Goal: Transaction & Acquisition: Book appointment/travel/reservation

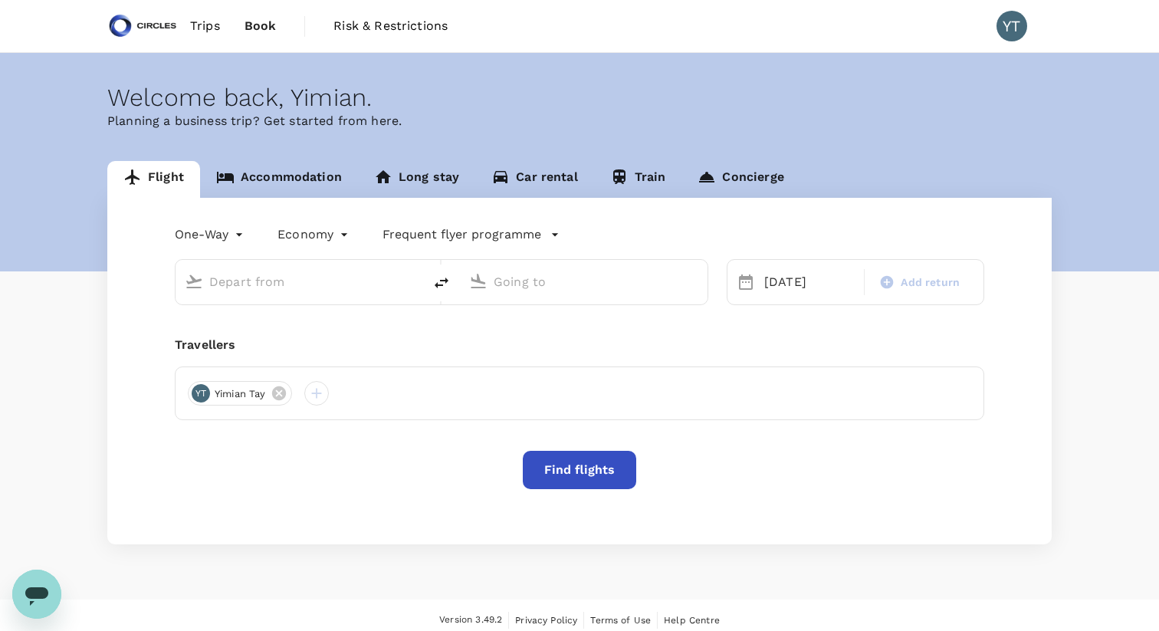
type input "Soekarno-Hatta Intl (CGK)"
type input "Singapore Changi (SIN)"
type input "Soekarno-Hatta Intl (CGK)"
type input "Singapore Changi (SIN)"
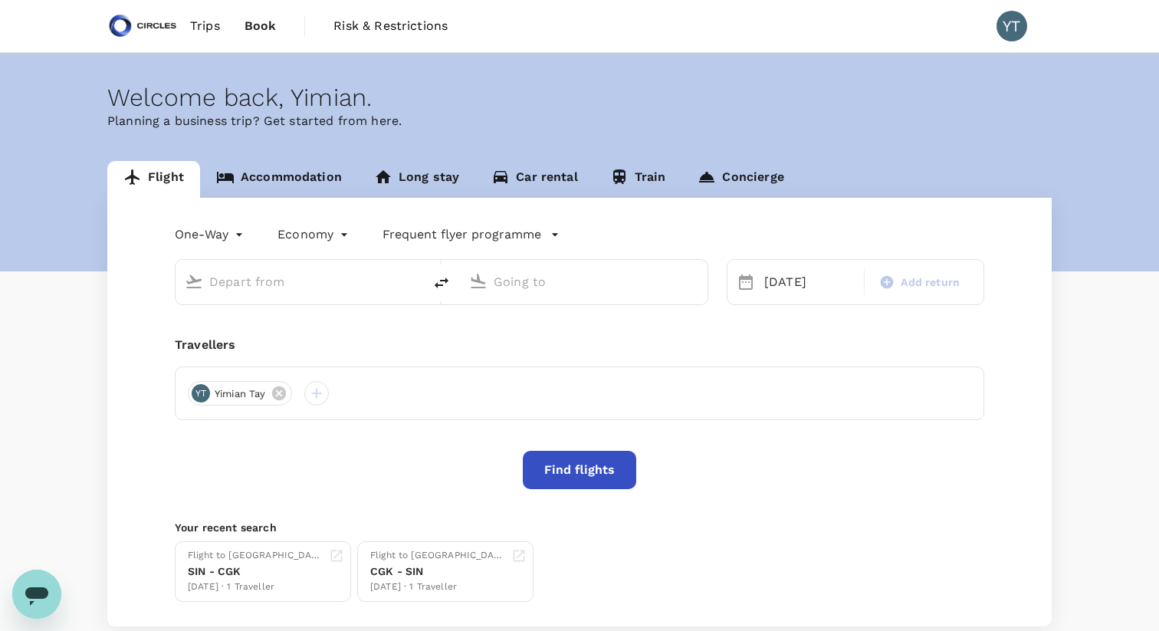
type input "Soekarno-Hatta Intl (CGK)"
type input "Singapore Changi (SIN)"
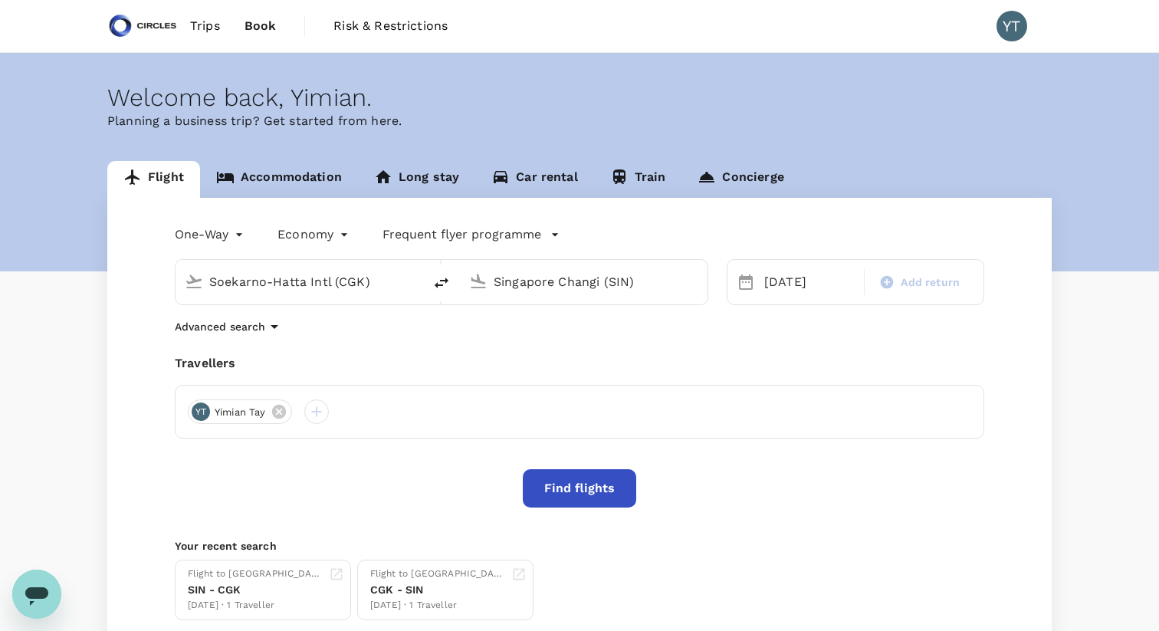
click at [284, 176] on link "Accommodation" at bounding box center [279, 179] width 158 height 37
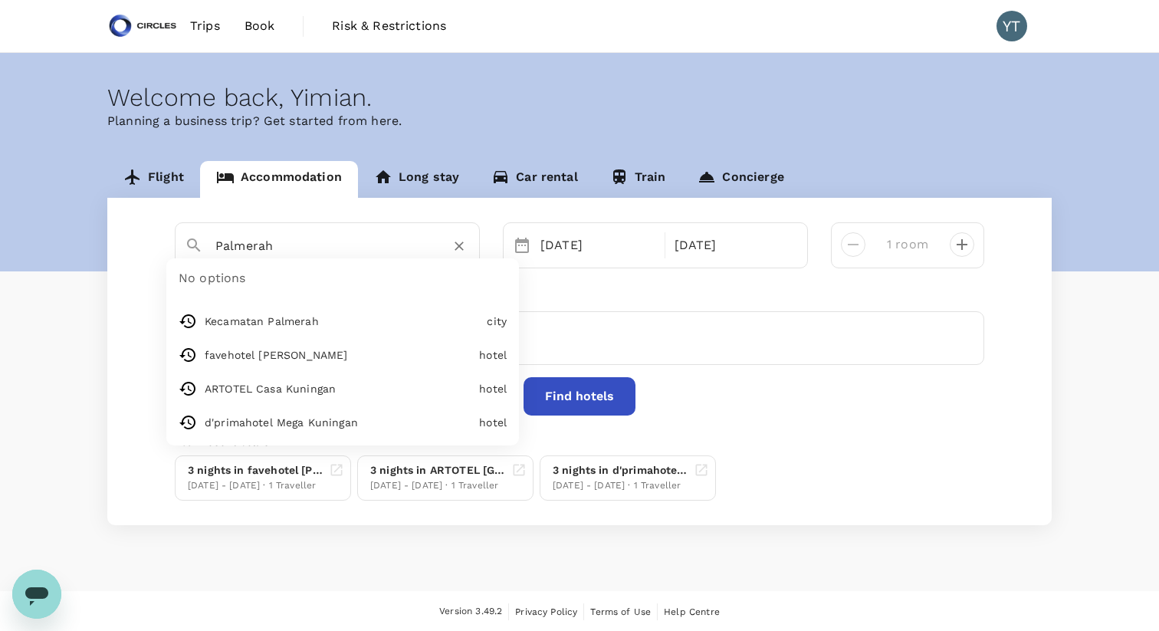
click at [271, 246] on input "Palmerah" at bounding box center [321, 246] width 212 height 24
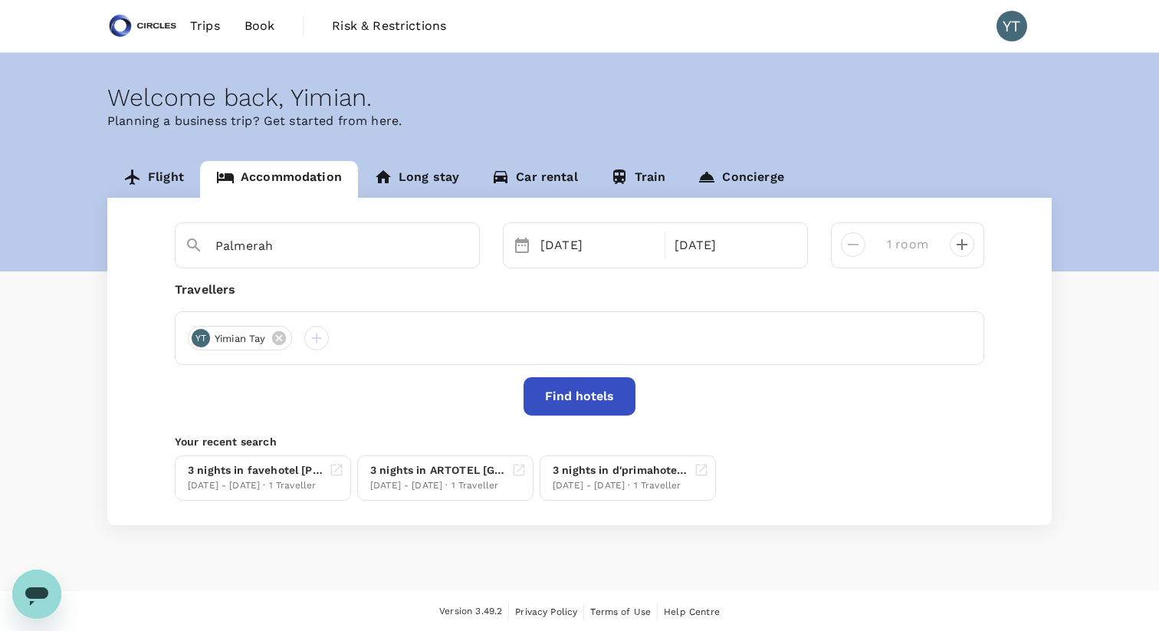
click at [135, 228] on div "Palmerah 25 Aug 28 Aug 1 room Travellers YT Yimian Tay Find hotels Your recent …" at bounding box center [579, 361] width 944 height 327
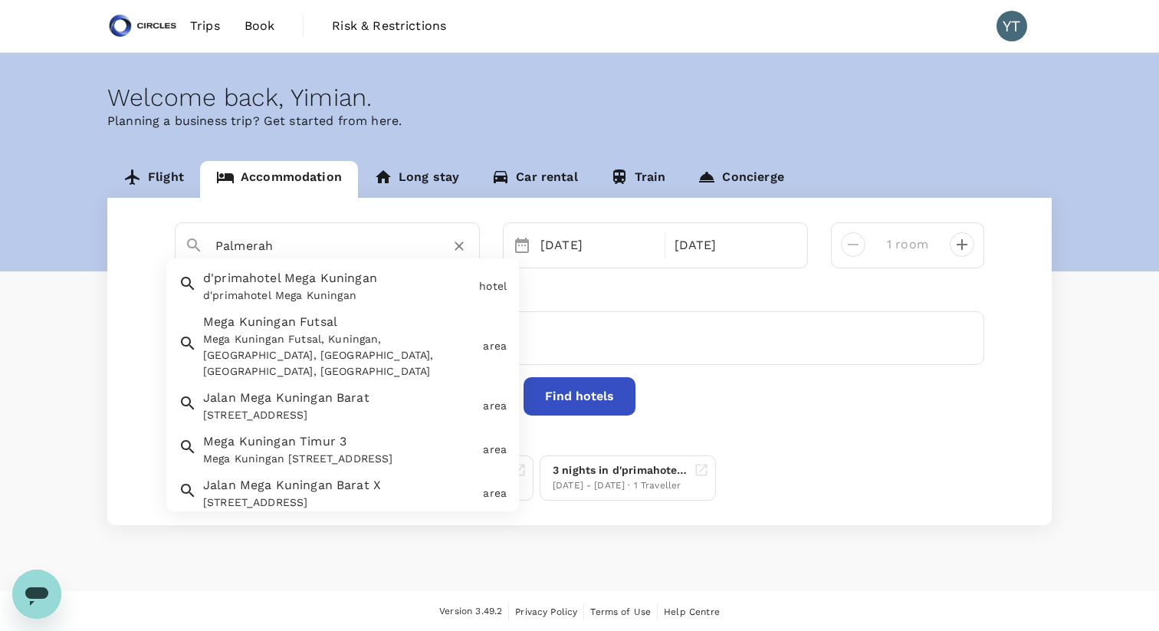
click at [244, 243] on input "Palmerah" at bounding box center [321, 246] width 212 height 24
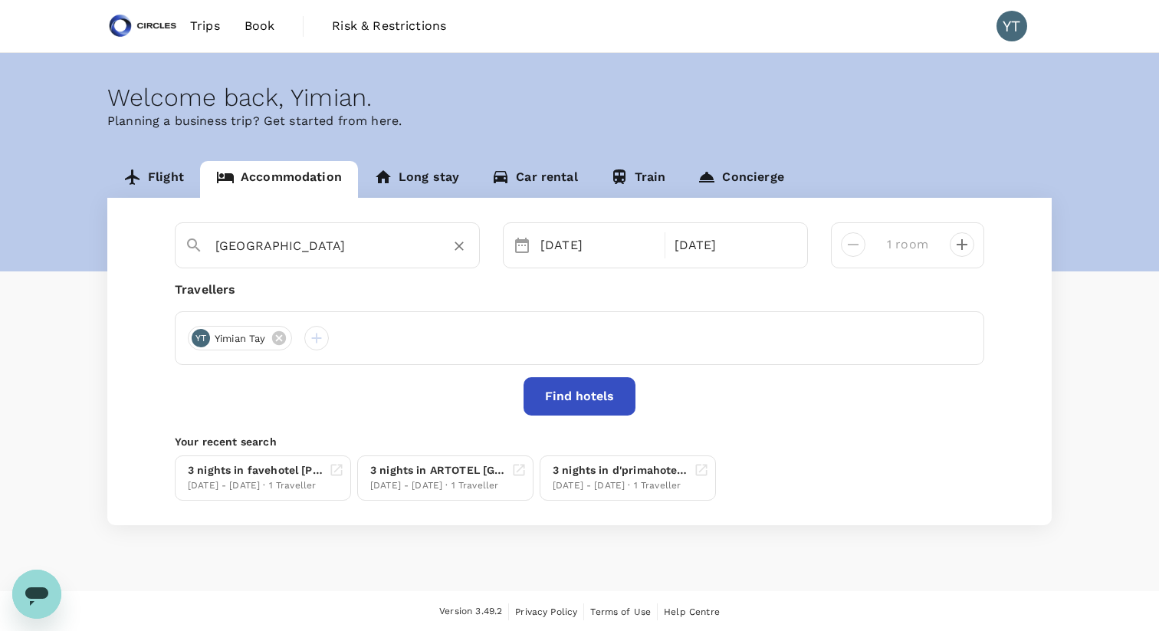
type input "[GEOGRAPHIC_DATA]"
click at [573, 400] on button "Find hotels" at bounding box center [580, 396] width 112 height 38
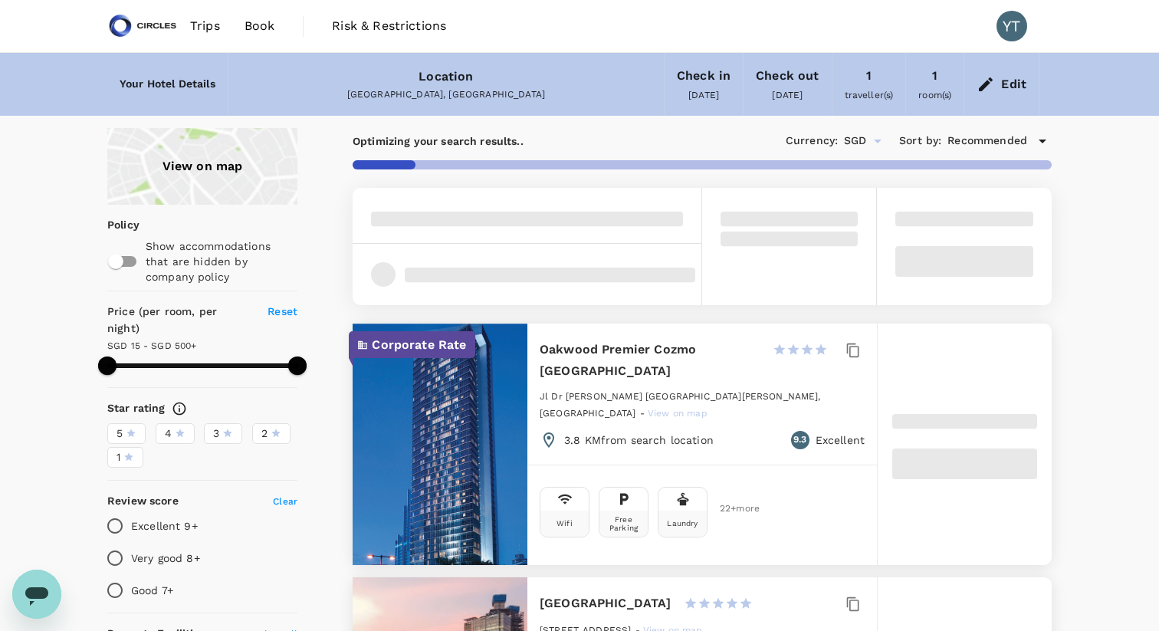
click at [120, 425] on span "5" at bounding box center [120, 433] width 6 height 16
click at [0, 0] on input "5" at bounding box center [0, 0] width 0 height 0
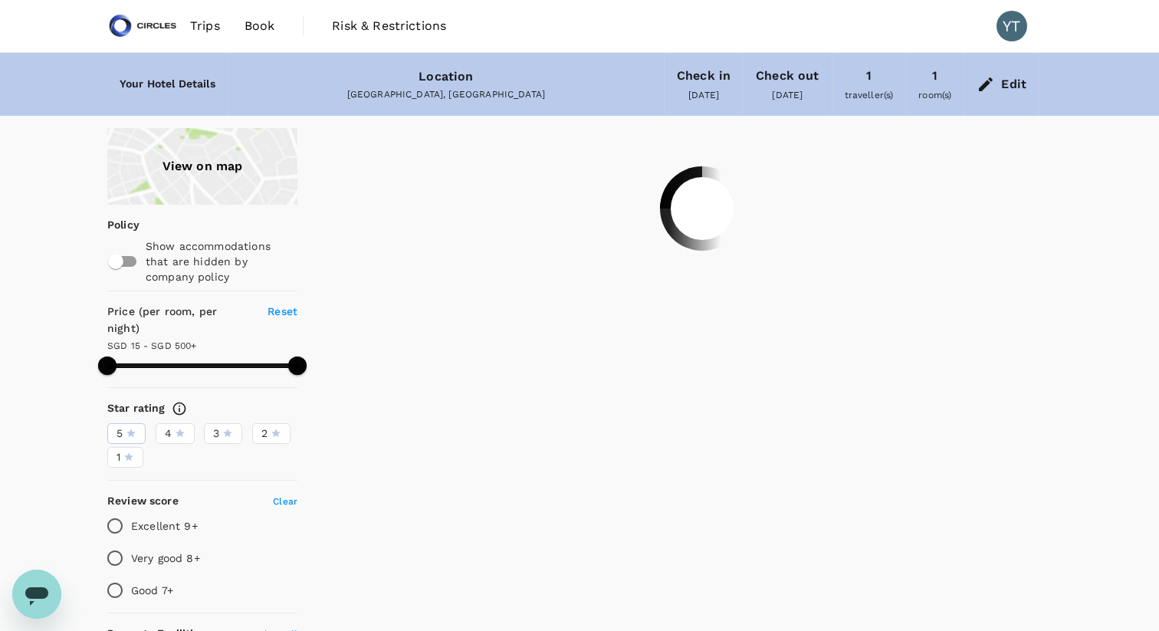
type input "499.09"
type input "10.09"
type input "499.16"
type input "7.16"
drag, startPoint x: 301, startPoint y: 351, endPoint x: 143, endPoint y: 359, distance: 158.9
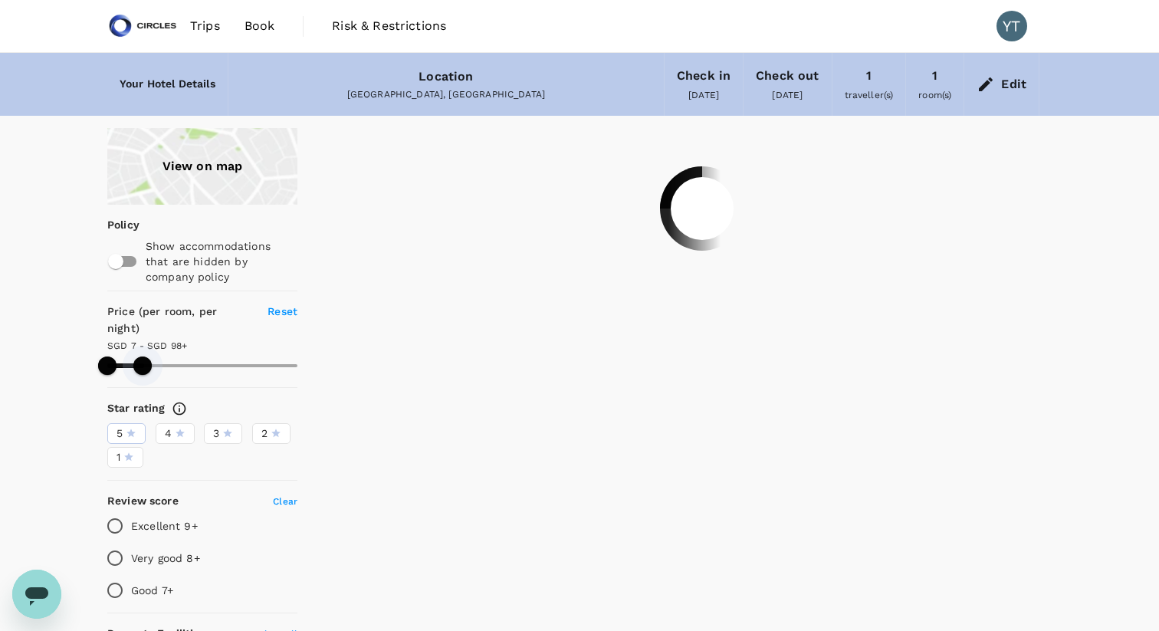
click at [143, 359] on span at bounding box center [142, 365] width 18 height 18
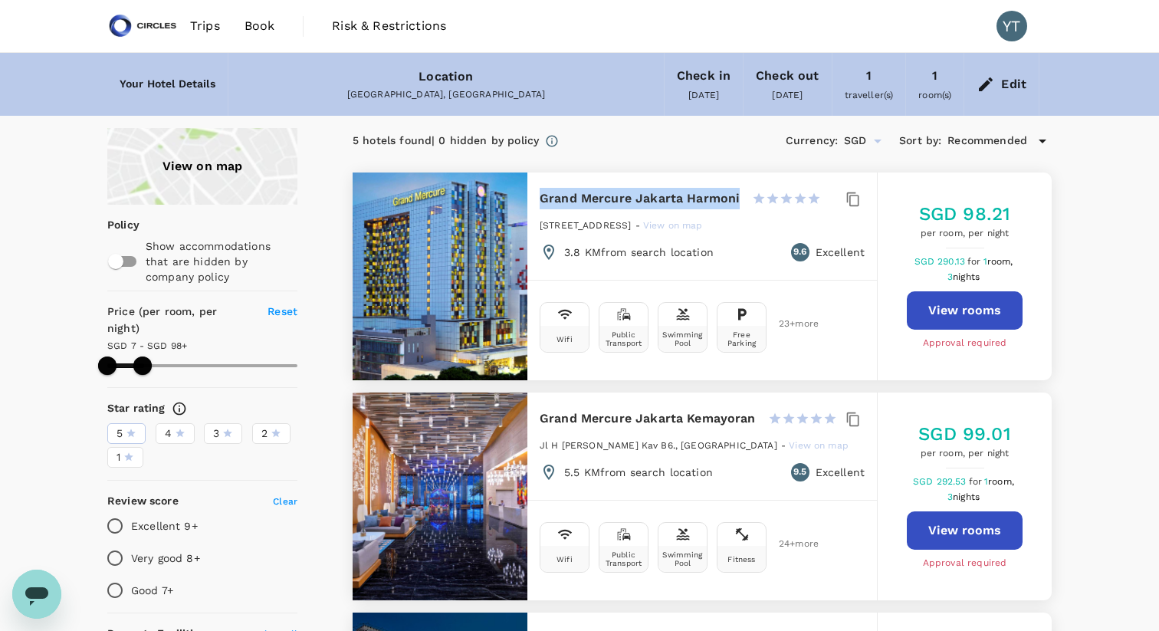
drag, startPoint x: 742, startPoint y: 199, endPoint x: 537, endPoint y: 204, distance: 205.5
click at [537, 204] on div "Grand Mercure Jakarta Harmoni 1 Star 2 Stars 3 Stars 4 Stars 5 Stars Jl Hayam W…" at bounding box center [702, 224] width 350 height 104
copy h6 "Grand Mercure Jakarta Harmoni"
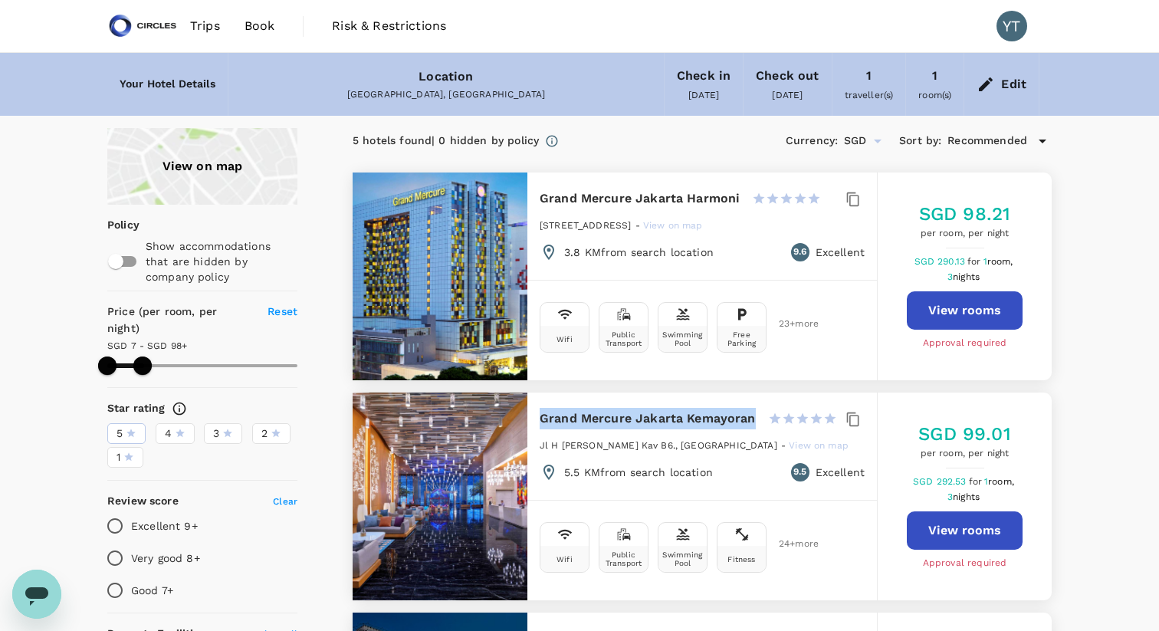
drag, startPoint x: 754, startPoint y: 418, endPoint x: 540, endPoint y: 415, distance: 213.9
click at [540, 415] on div "Grand Mercure Jakarta Kemayoran 1 Star 2 Stars 3 Stars 4 Stars 5 Stars" at bounding box center [688, 418] width 297 height 21
copy h6 "Grand Mercure Jakarta Kemayoran"
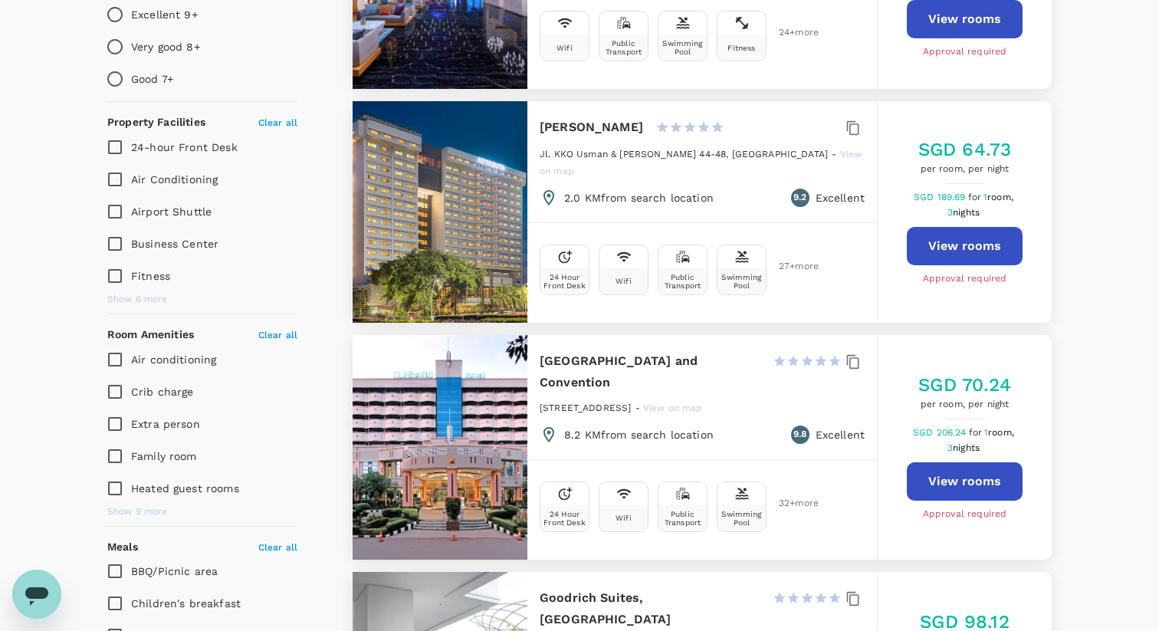
scroll to position [516, 0]
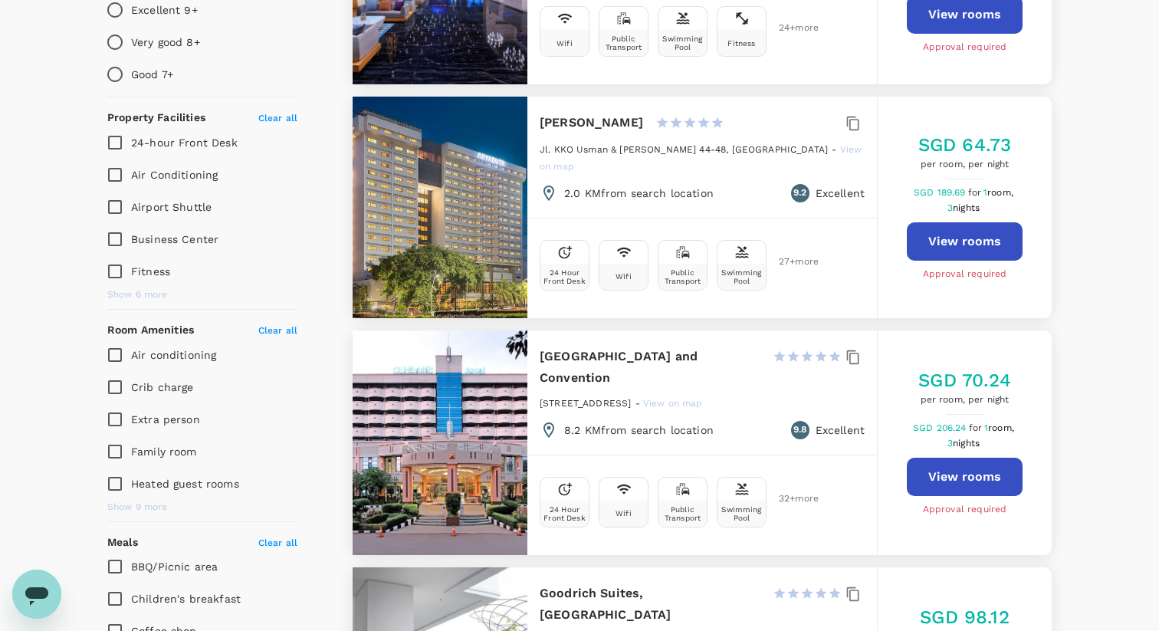
drag, startPoint x: 654, startPoint y: 121, endPoint x: 540, endPoint y: 123, distance: 113.5
click at [540, 123] on div "Aryaduta Menteng 1 Star 2 Stars 3 Stars 4 Stars 5 Stars" at bounding box center [632, 122] width 185 height 21
copy h6 "Aryaduta Menteng"
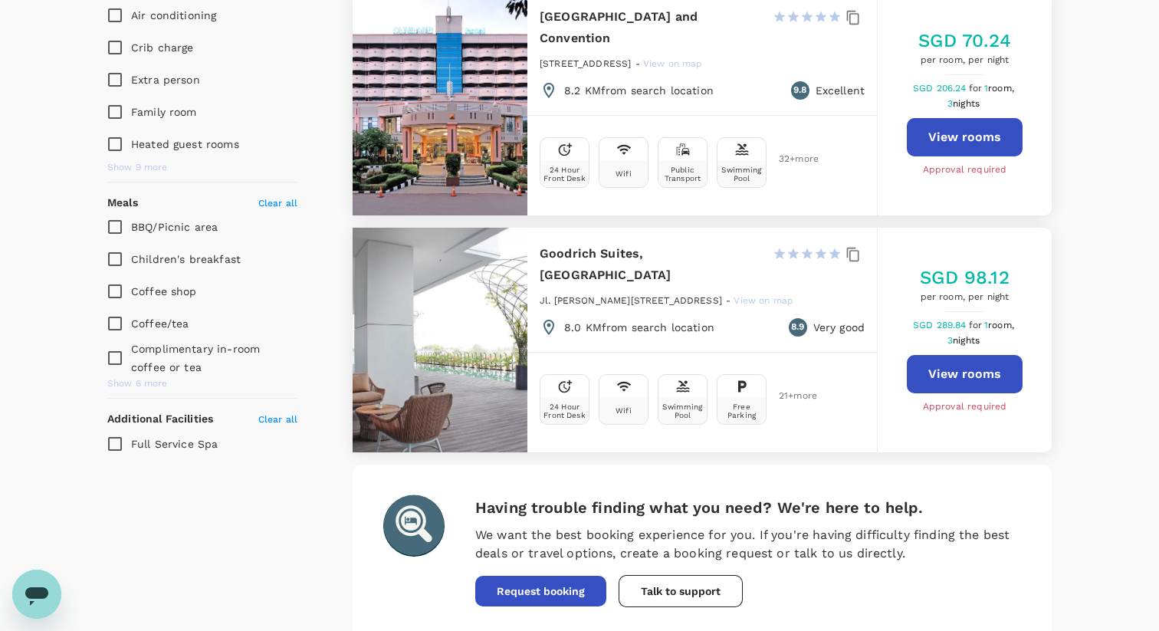
scroll to position [858, 0]
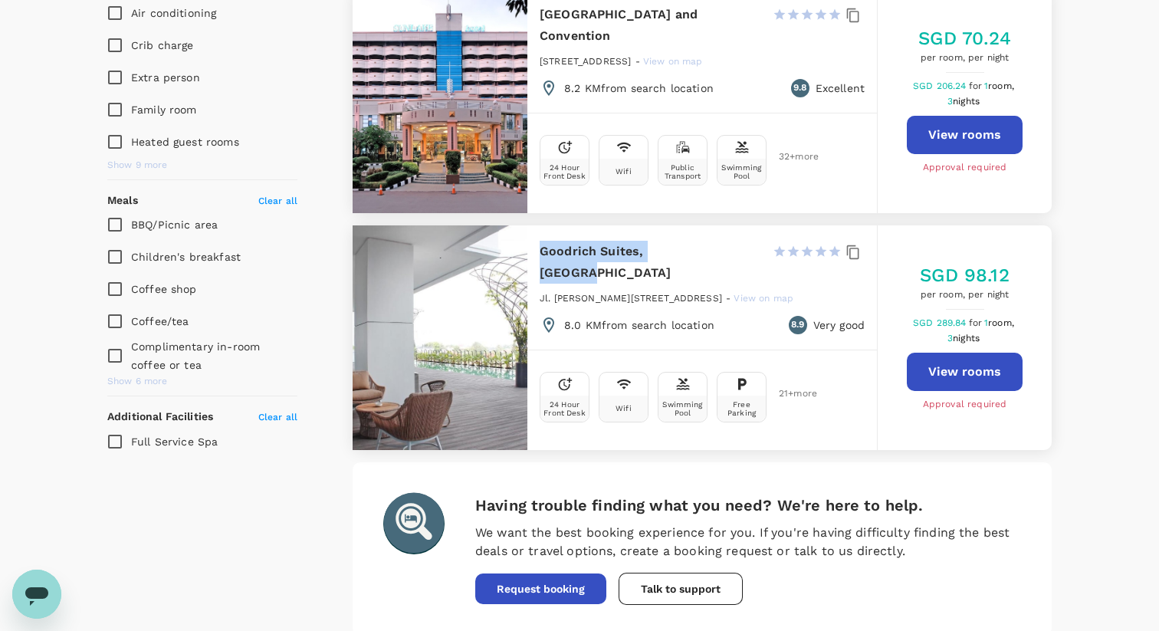
drag, startPoint x: 692, startPoint y: 235, endPoint x: 539, endPoint y: 242, distance: 153.5
click at [539, 242] on div "Goodrich Suites, Jakarta 1 Star 2 Stars 3 Stars 4 Stars 5 Stars Jl. Pangeran An…" at bounding box center [702, 287] width 350 height 124
copy h6 "Goodrich Suites, Jakarta"
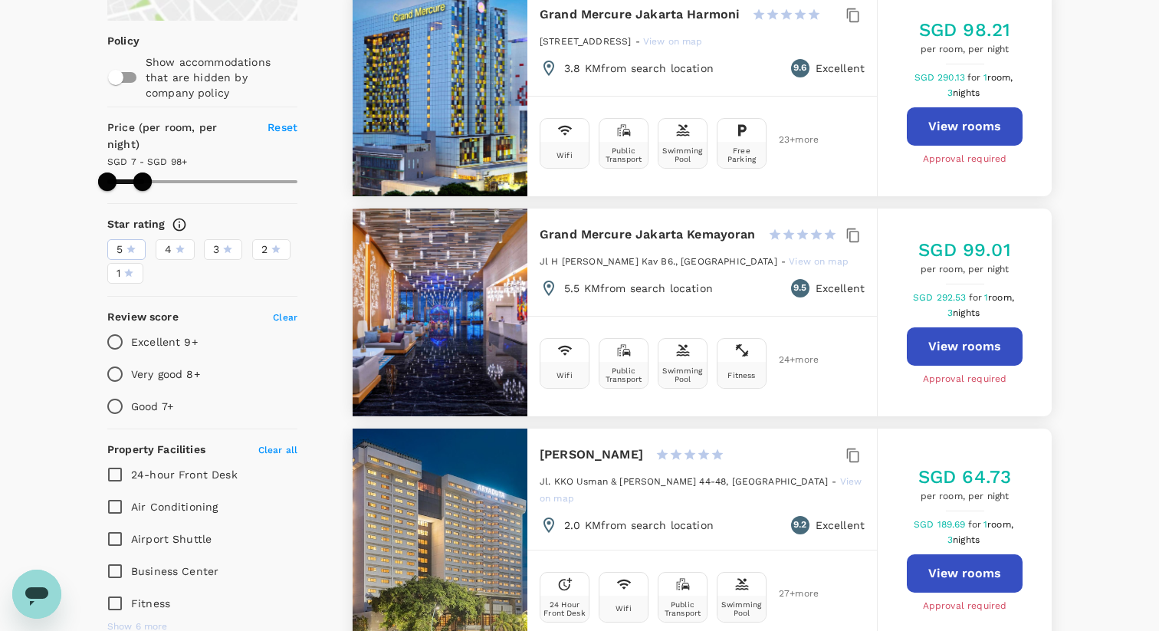
scroll to position [211, 0]
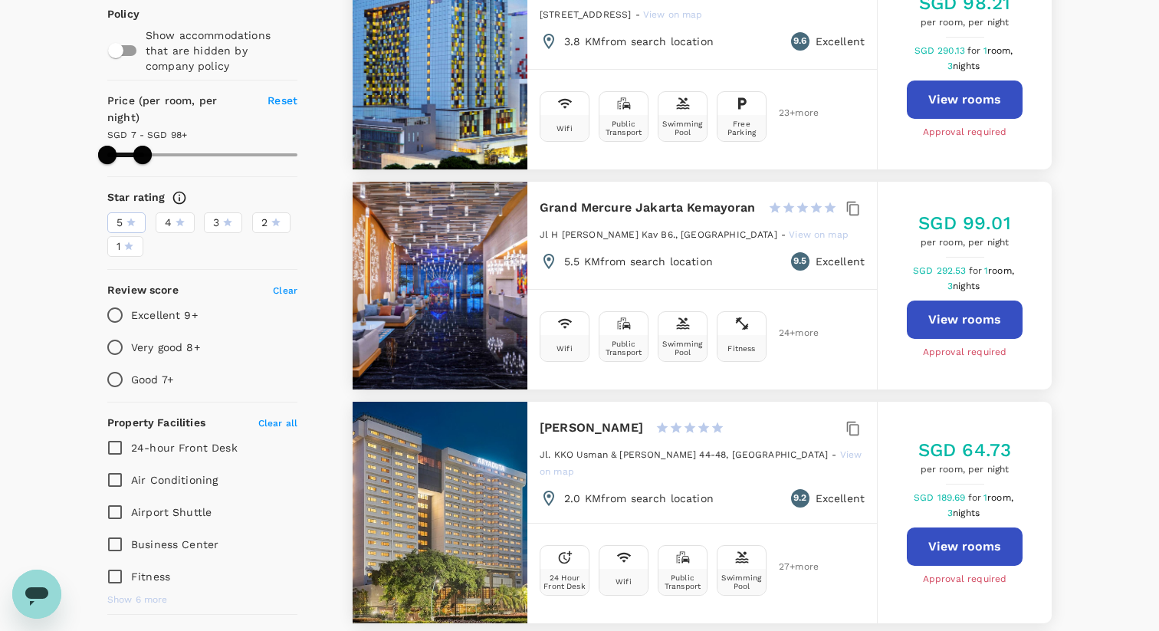
click at [130, 218] on icon at bounding box center [130, 222] width 9 height 8
click at [0, 0] on input "5" at bounding box center [0, 0] width 0 height 0
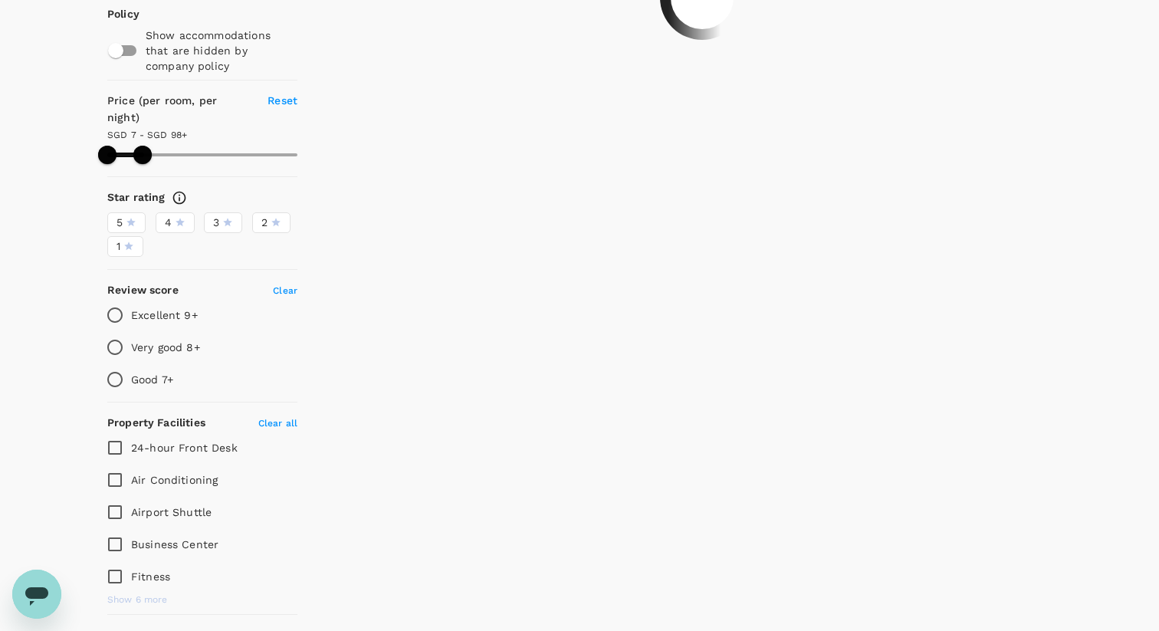
type input "98.16"
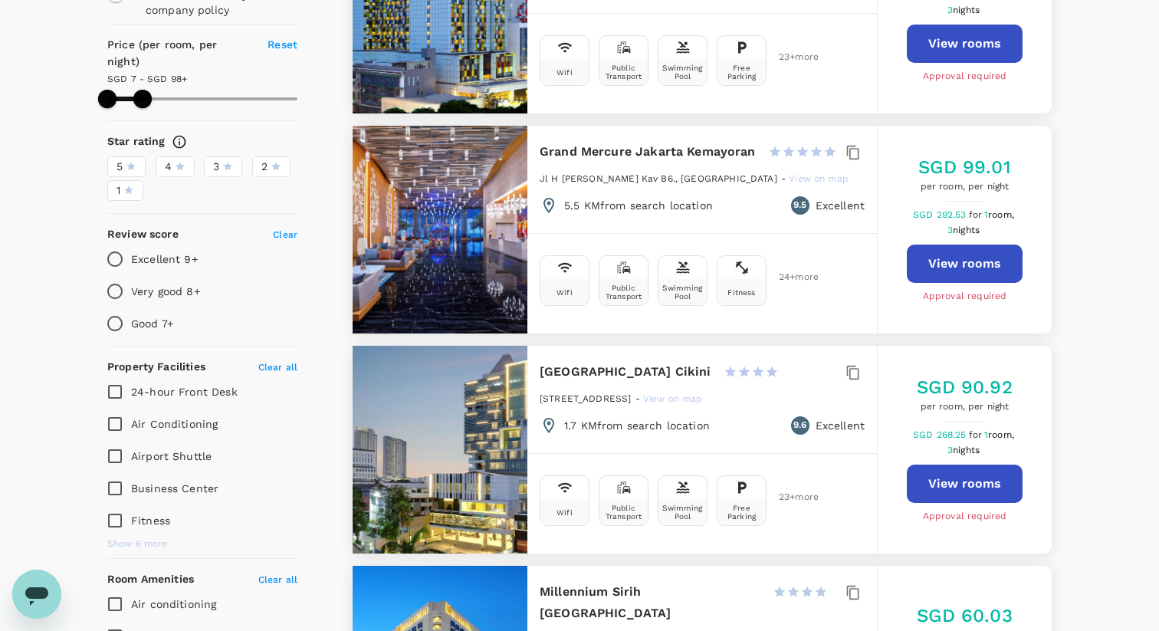
scroll to position [0, 0]
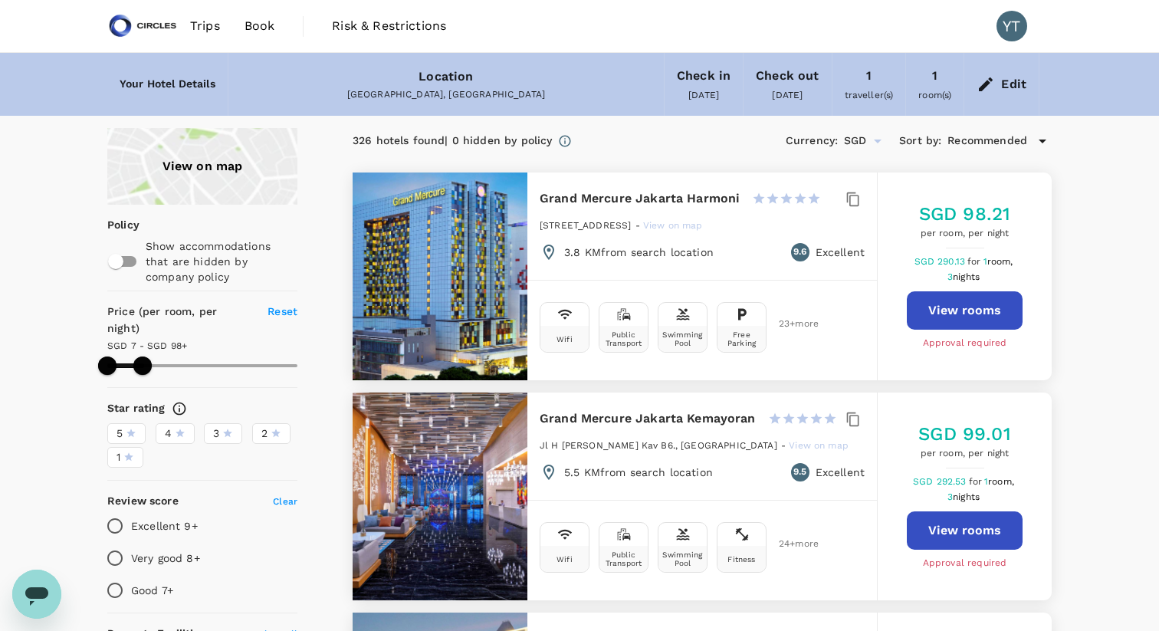
click at [1016, 77] on div "Edit" at bounding box center [1013, 84] width 25 height 21
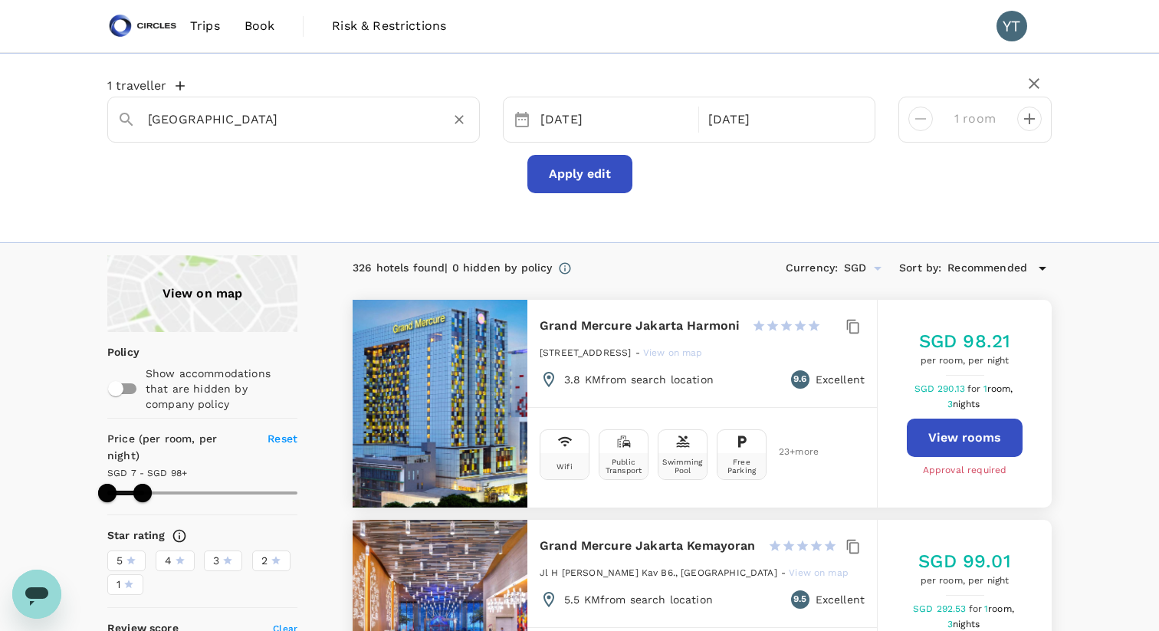
click at [269, 117] on input "[GEOGRAPHIC_DATA]" at bounding box center [287, 119] width 279 height 24
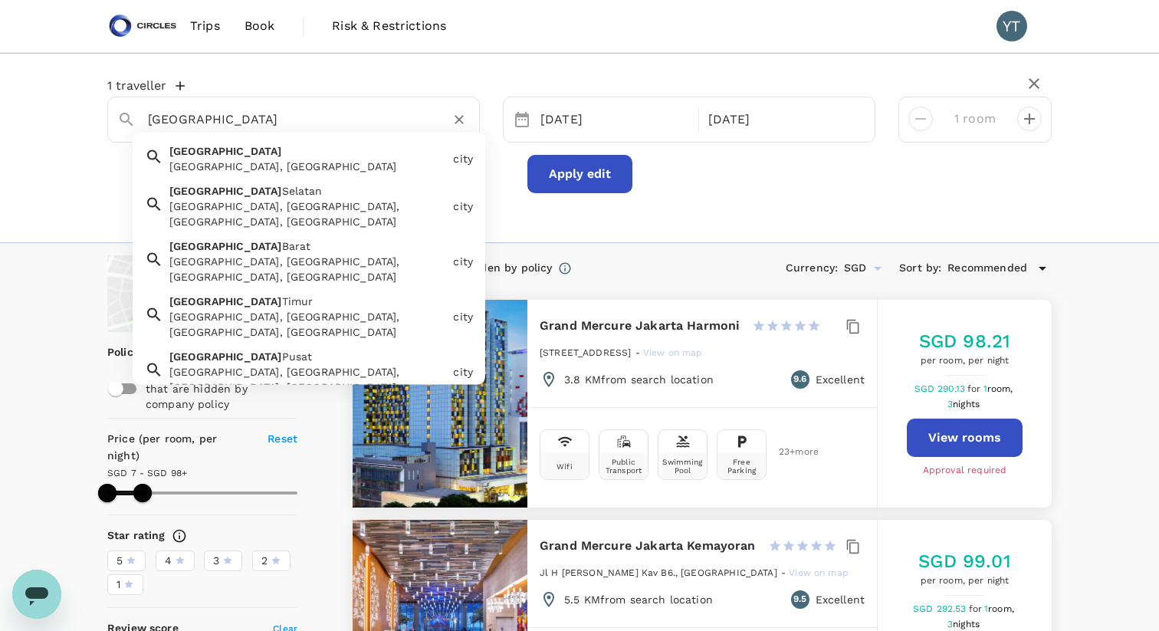
click at [269, 117] on input "[GEOGRAPHIC_DATA]" at bounding box center [287, 119] width 279 height 24
paste input "Mangkuluhur ARTOTEL Suites"
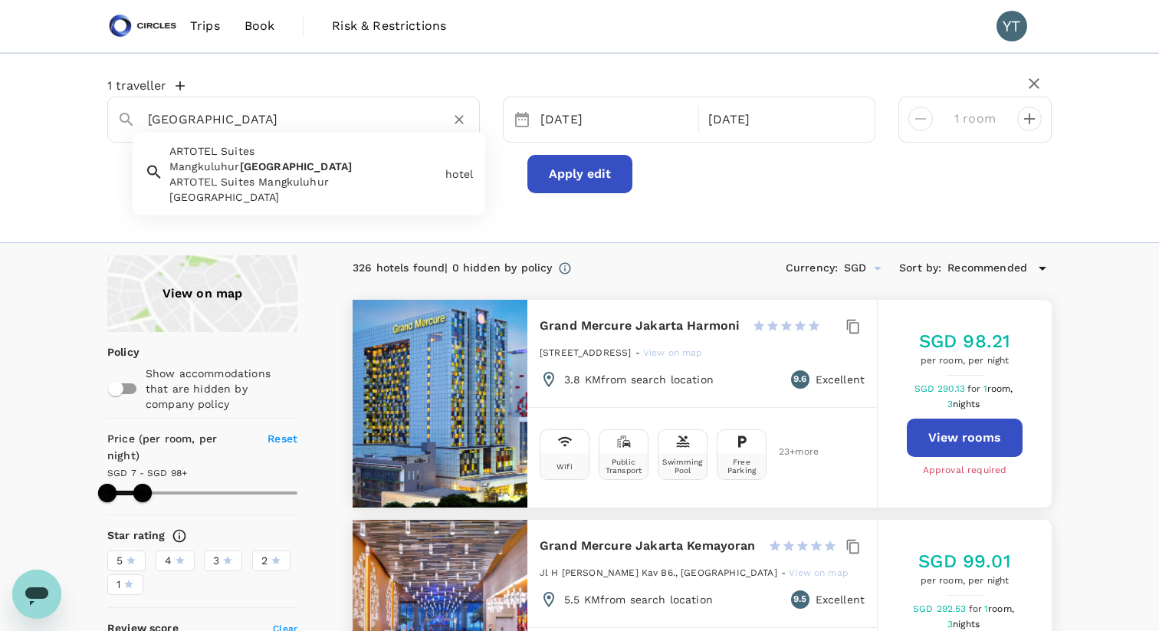
click at [254, 152] on span "ARTOTEL Suites Mangkuluhur" at bounding box center [211, 159] width 85 height 28
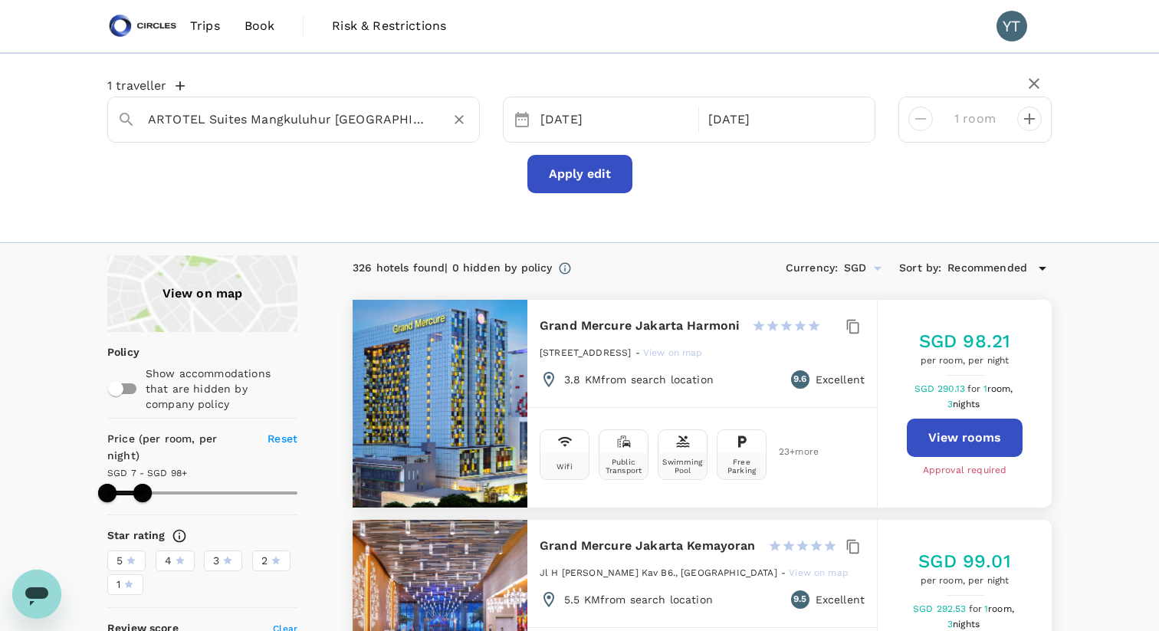
type input "ARTOTEL Suites Mangkuluhur [GEOGRAPHIC_DATA]"
click at [563, 171] on button "Apply edit" at bounding box center [579, 174] width 105 height 38
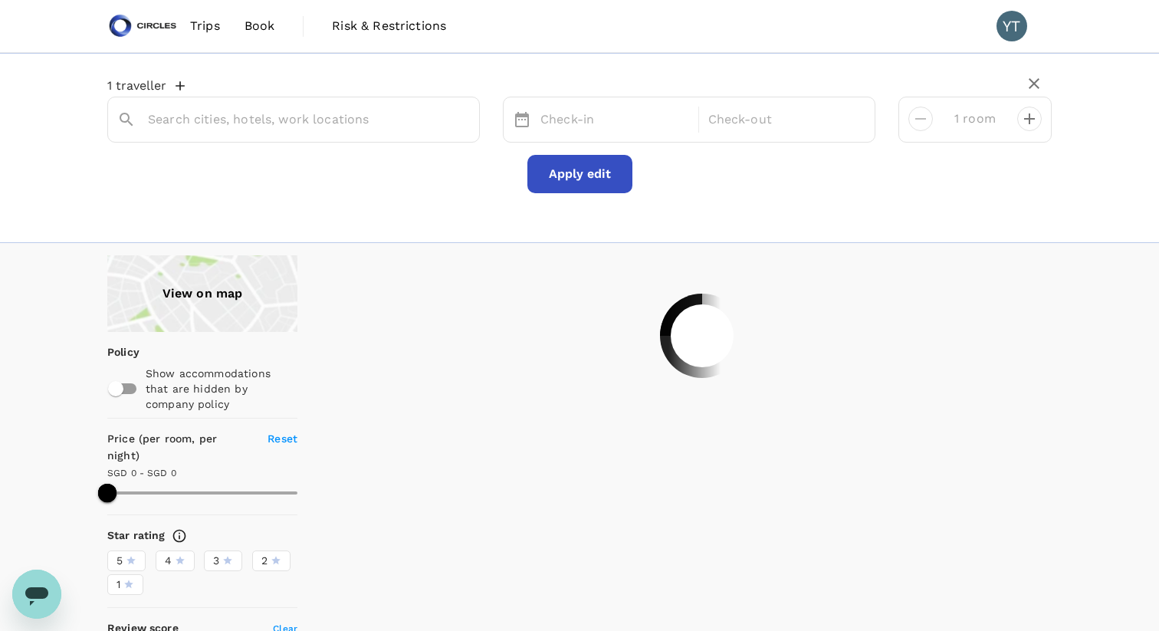
type input "ARTOTEL Suites Mangkuluhur [GEOGRAPHIC_DATA]"
type input "499.73"
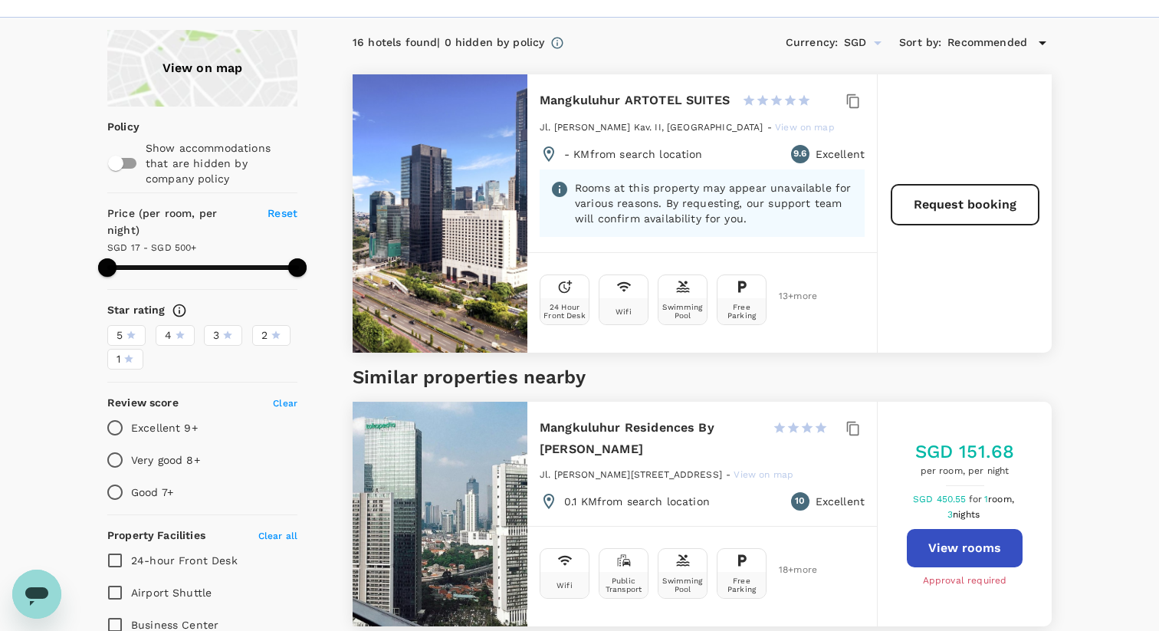
scroll to position [227, 0]
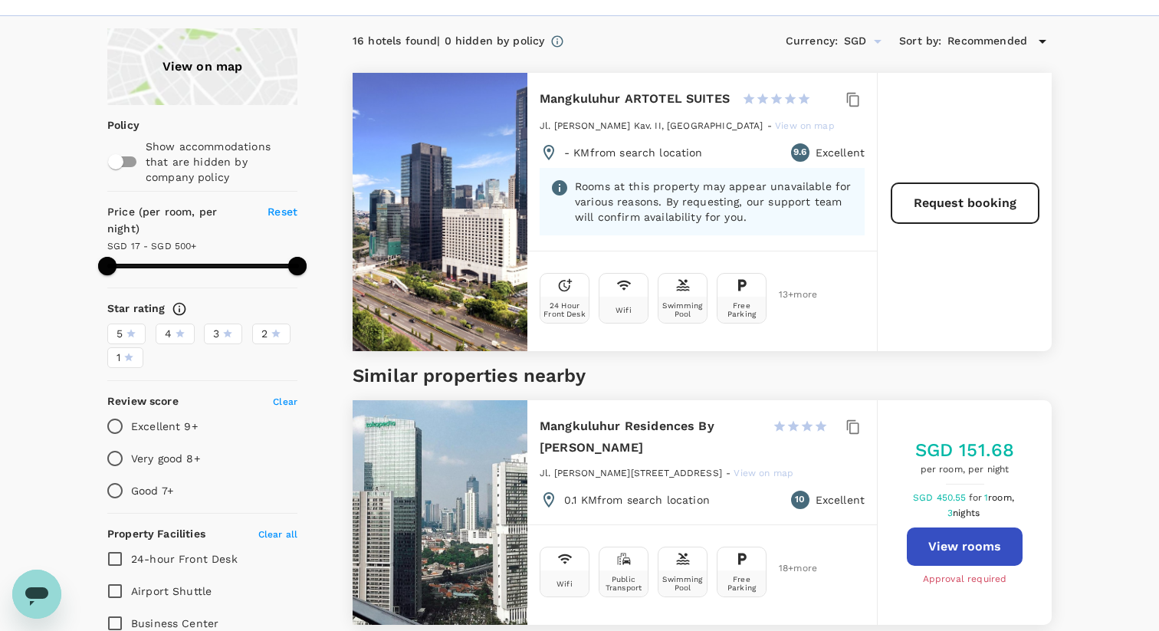
click at [658, 96] on h6 "Mangkuluhur ARTOTEL SUITES" at bounding box center [635, 98] width 190 height 21
copy div "Mangkuluhur ARTOTEL SUITES"
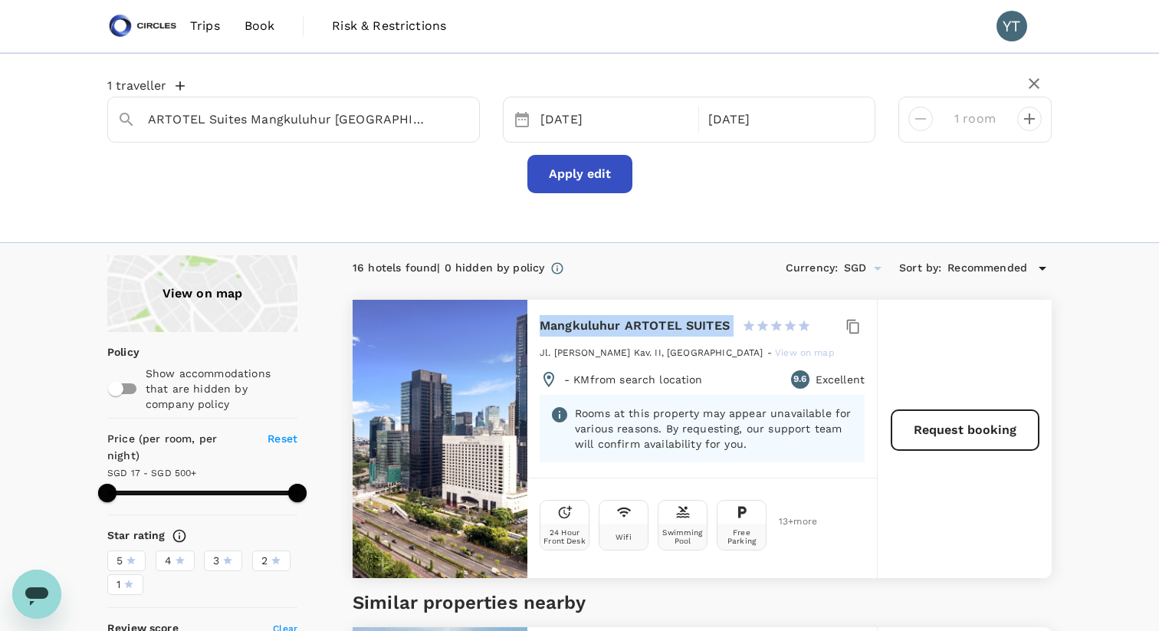
click at [207, 29] on span "Trips" at bounding box center [205, 26] width 30 height 18
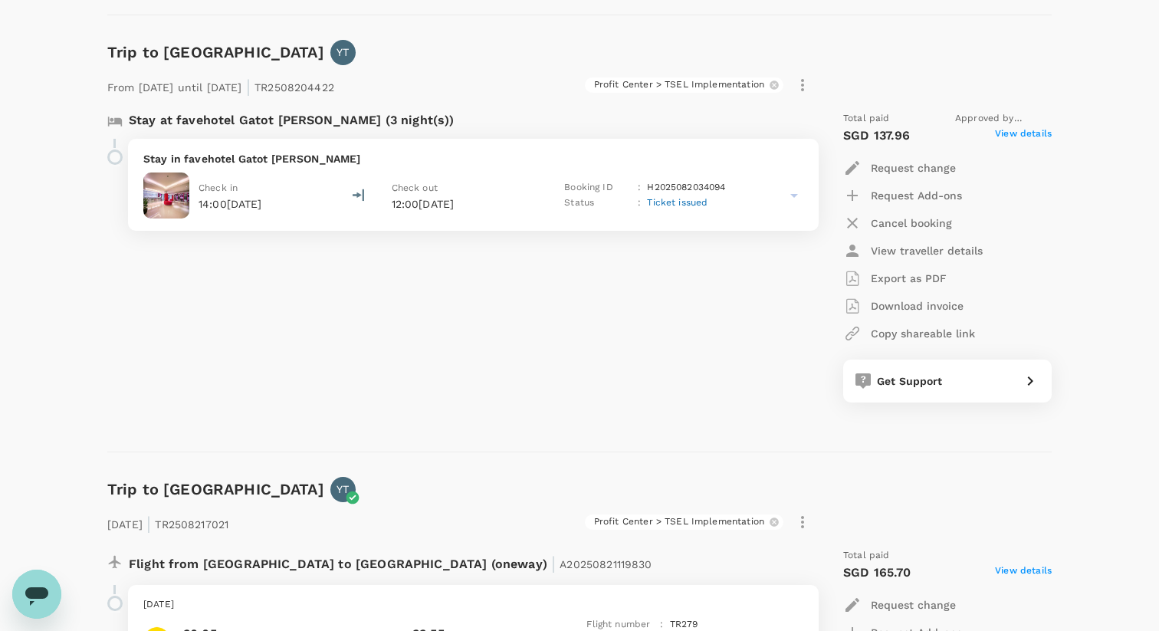
scroll to position [1062, 0]
click at [925, 166] on p "Request change" at bounding box center [913, 166] width 85 height 15
click at [1013, 197] on div at bounding box center [579, 315] width 1159 height 631
click at [898, 389] on div "Get Support" at bounding box center [947, 380] width 209 height 43
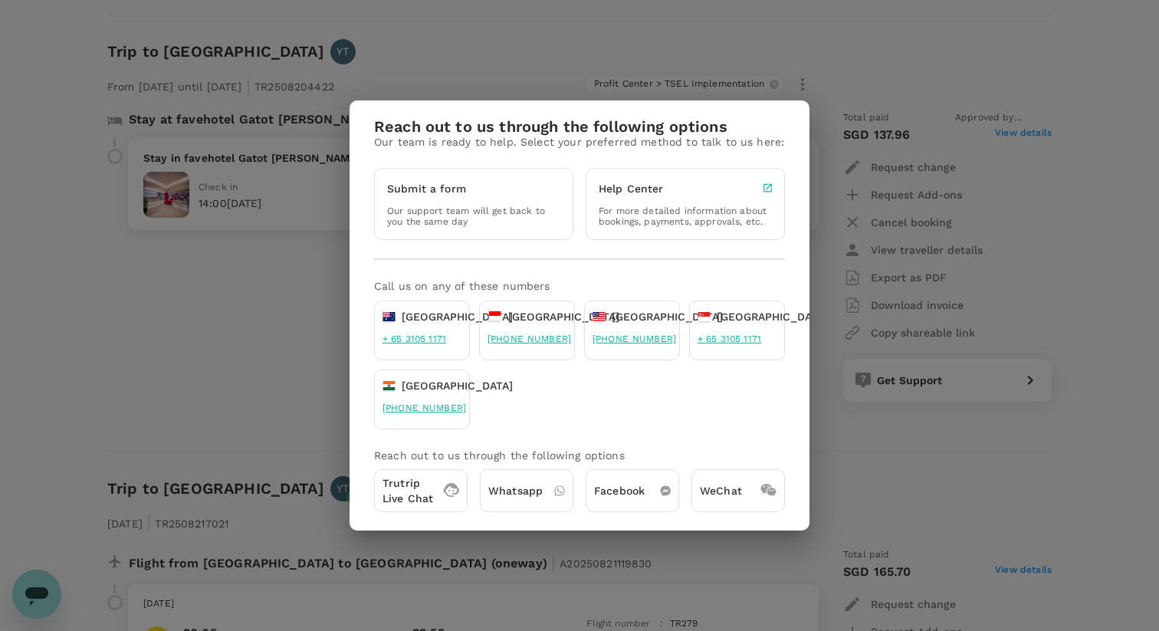
click at [514, 206] on p "Our support team will get back to you the same day" at bounding box center [473, 215] width 173 height 21
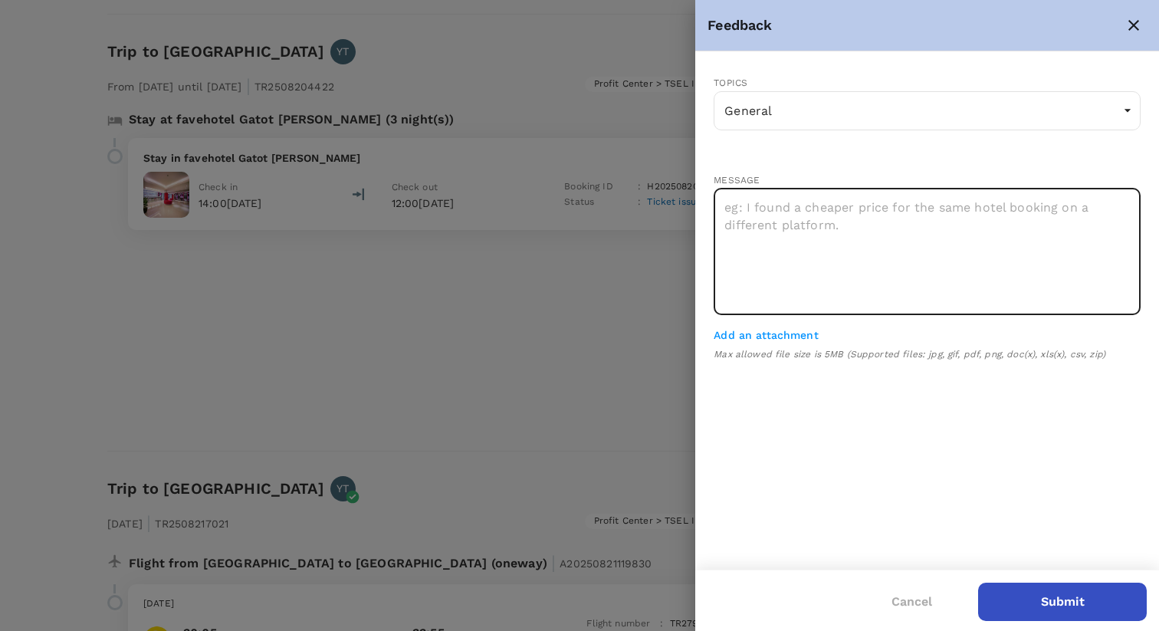
click at [800, 231] on textarea at bounding box center [927, 252] width 427 height 126
paste textarea "Mangkuluhur ARTOTEL SUITES"
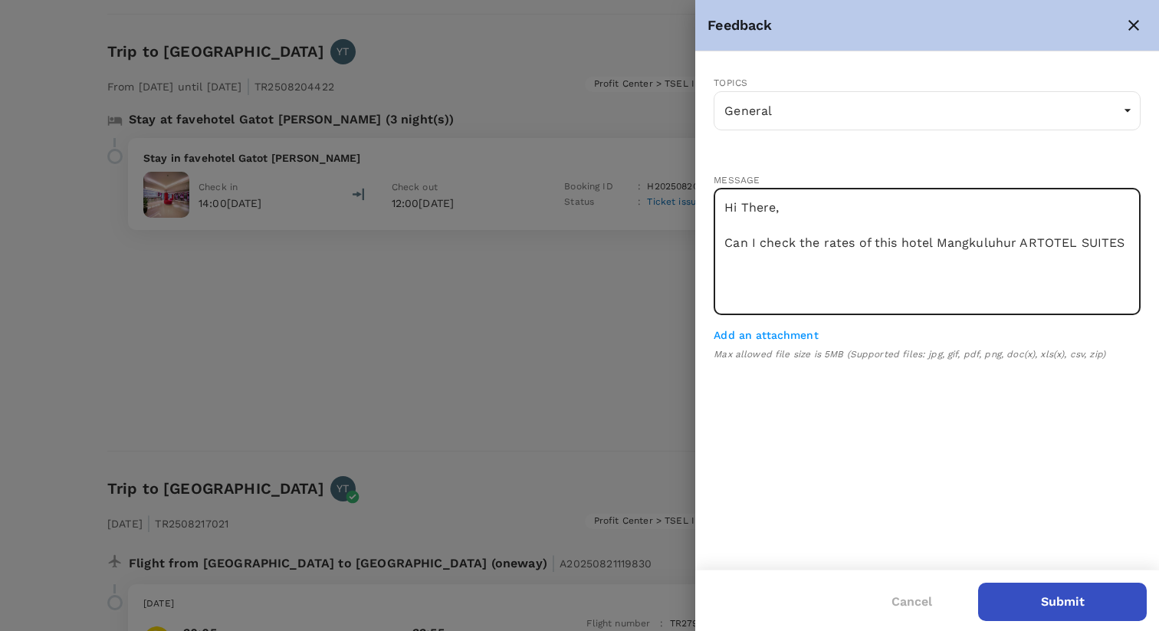
click at [800, 243] on textarea "Hi There, Can I check the rates of this hotel Mangkuluhur ARTOTEL SUITES" at bounding box center [927, 252] width 427 height 126
drag, startPoint x: 757, startPoint y: 245, endPoint x: 696, endPoint y: 245, distance: 60.6
click at [696, 245] on div "TOPICS General General ​ MESSAGE Hi There, Can I check the rates of this hotel …" at bounding box center [927, 219] width 464 height 336
click at [875, 255] on textarea "Hi There, I would like to check the rates of this hotel Mangkuluhur ARTOTEL SUI…" at bounding box center [927, 252] width 427 height 126
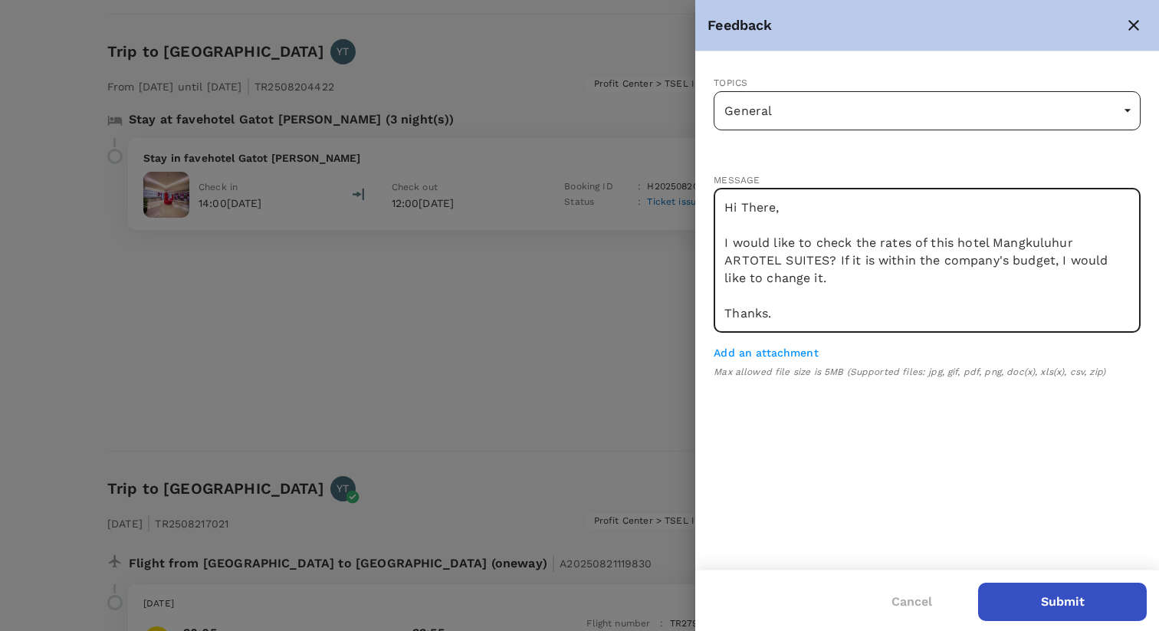
type textarea "Hi There, I would like to check the rates of this hotel Mangkuluhur ARTOTEL SUI…"
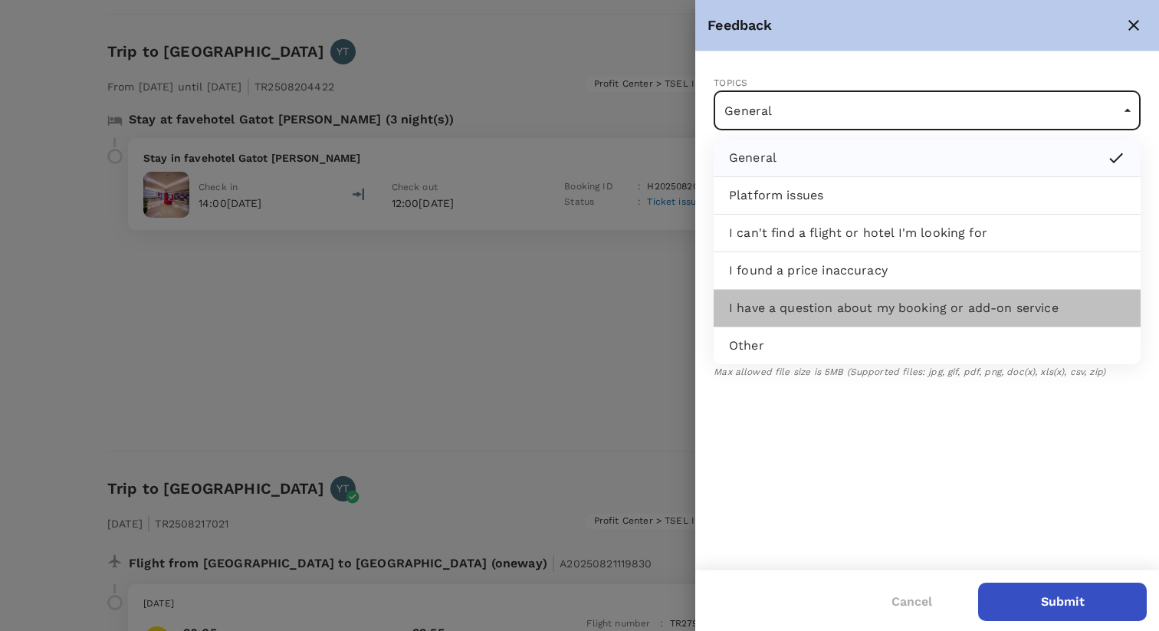
click at [978, 308] on p "I have a question about my booking or add-on service" at bounding box center [894, 308] width 330 height 18
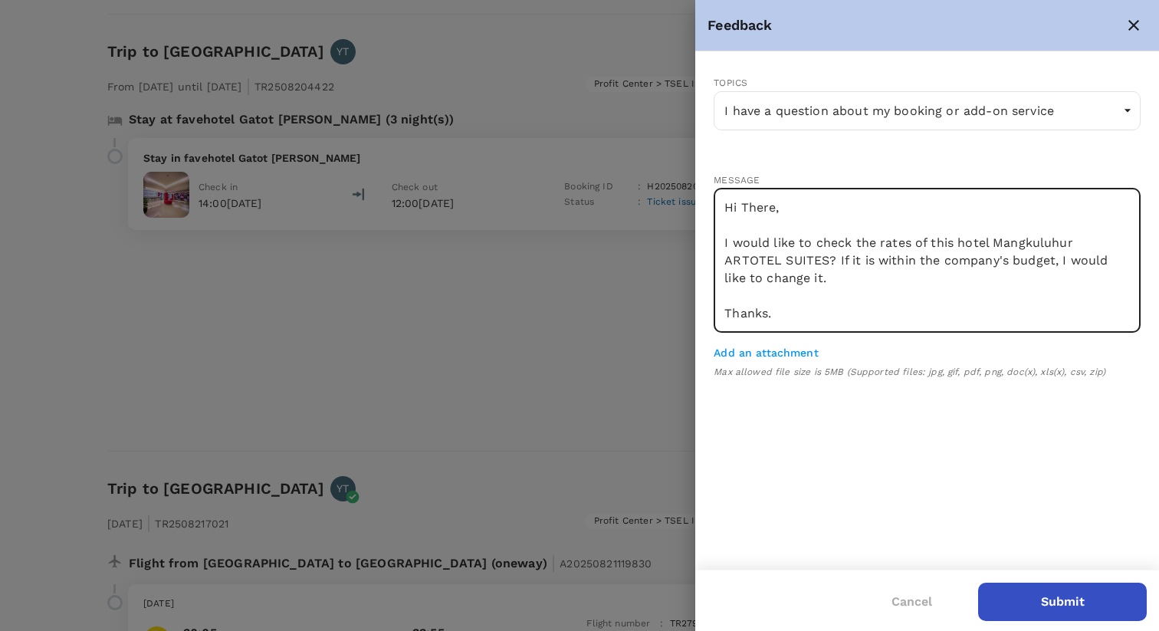
drag, startPoint x: 786, startPoint y: 320, endPoint x: 708, endPoint y: 197, distance: 145.0
click at [708, 197] on div "TOPICS I have a question about my booking or add-on service I have a question a…" at bounding box center [927, 227] width 464 height 353
click at [914, 601] on button "Cancel" at bounding box center [912, 602] width 84 height 38
type input "General"
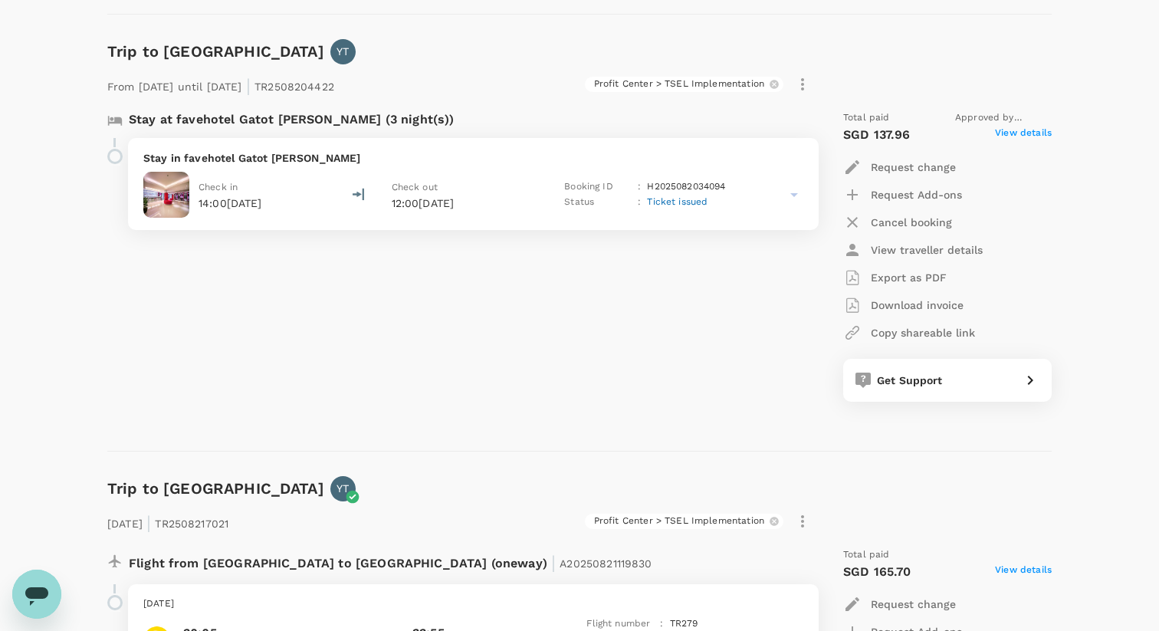
click at [950, 165] on p "Request change" at bounding box center [913, 166] width 85 height 15
click at [934, 228] on li "Booking Add-ons" at bounding box center [907, 232] width 128 height 28
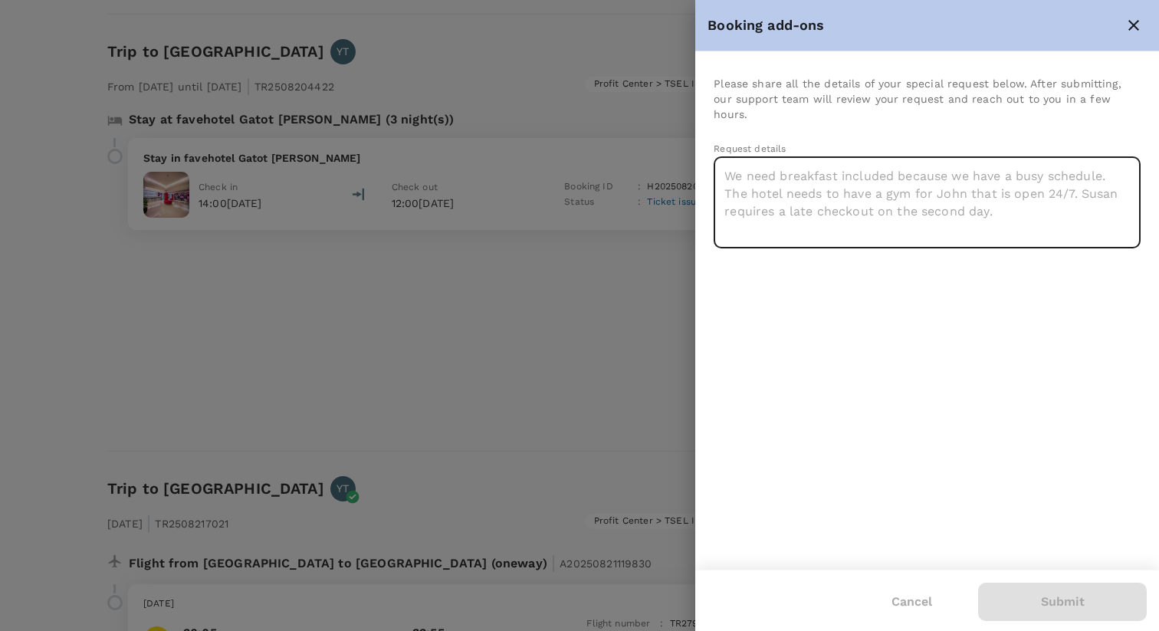
click at [822, 182] on textarea at bounding box center [927, 202] width 427 height 91
paste textarea "Hi There, I would like to check the rates of this hotel Mangkuluhur ARTOTEL SUI…"
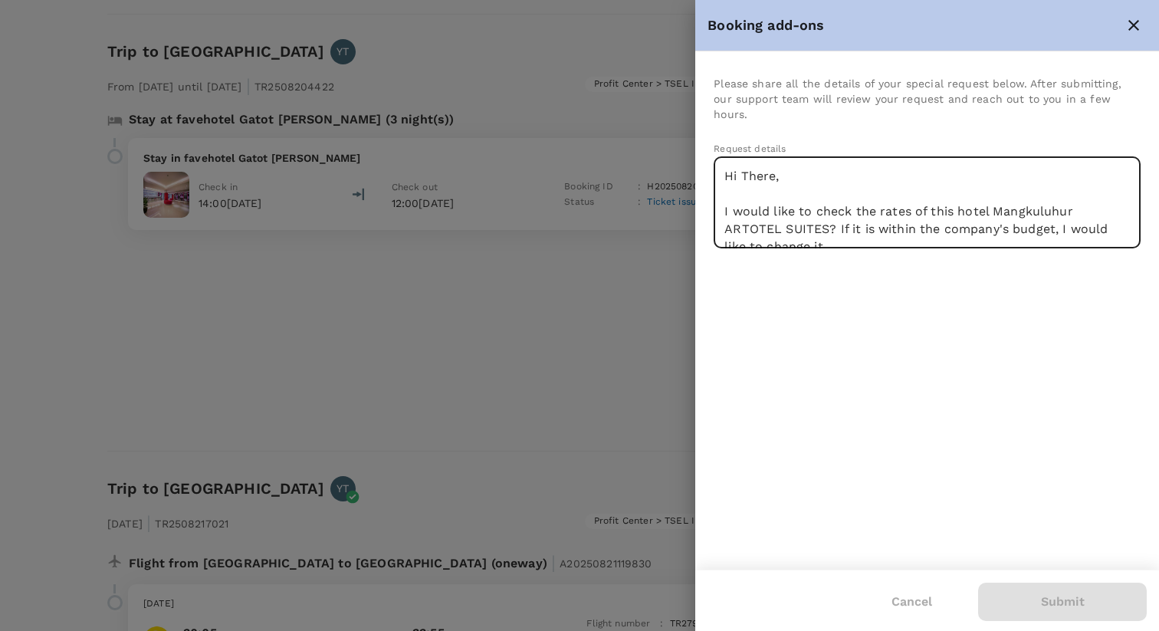
scroll to position [41, 0]
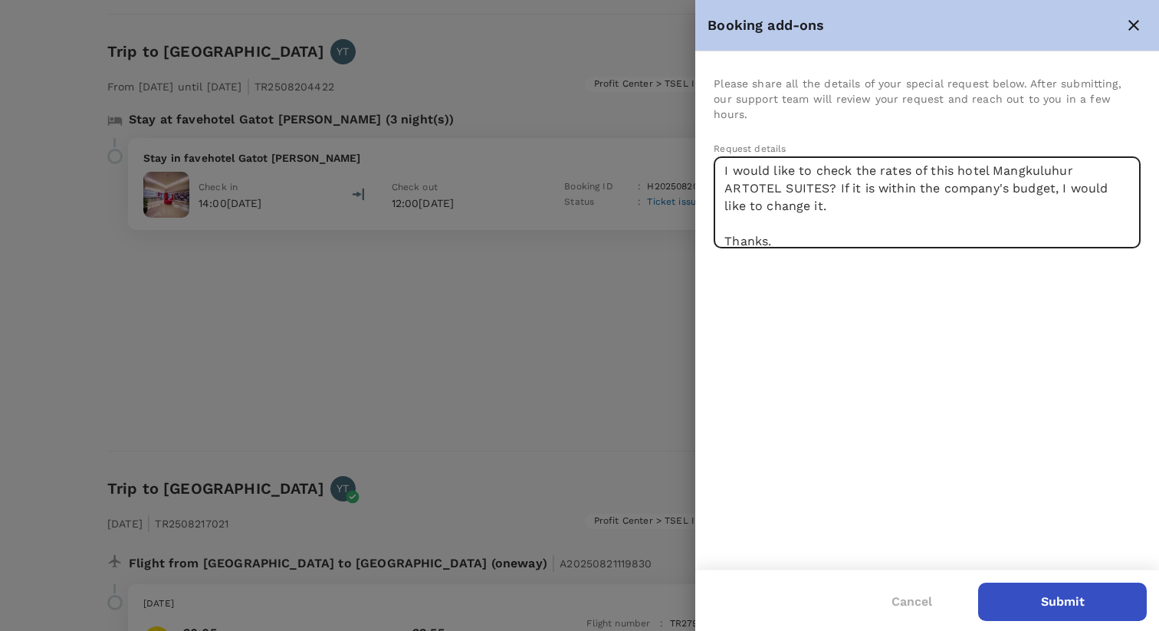
type textarea "Hi There, I would like to check the rates of this hotel Mangkuluhur ARTOTEL SUI…"
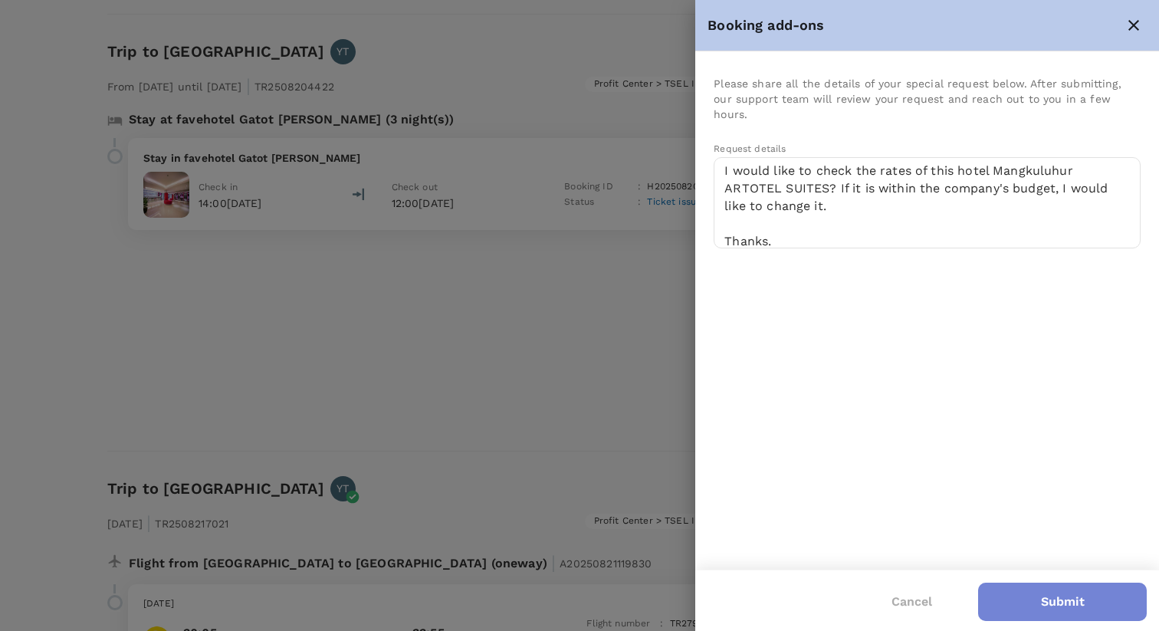
click at [1049, 596] on button "Submit" at bounding box center [1062, 602] width 169 height 38
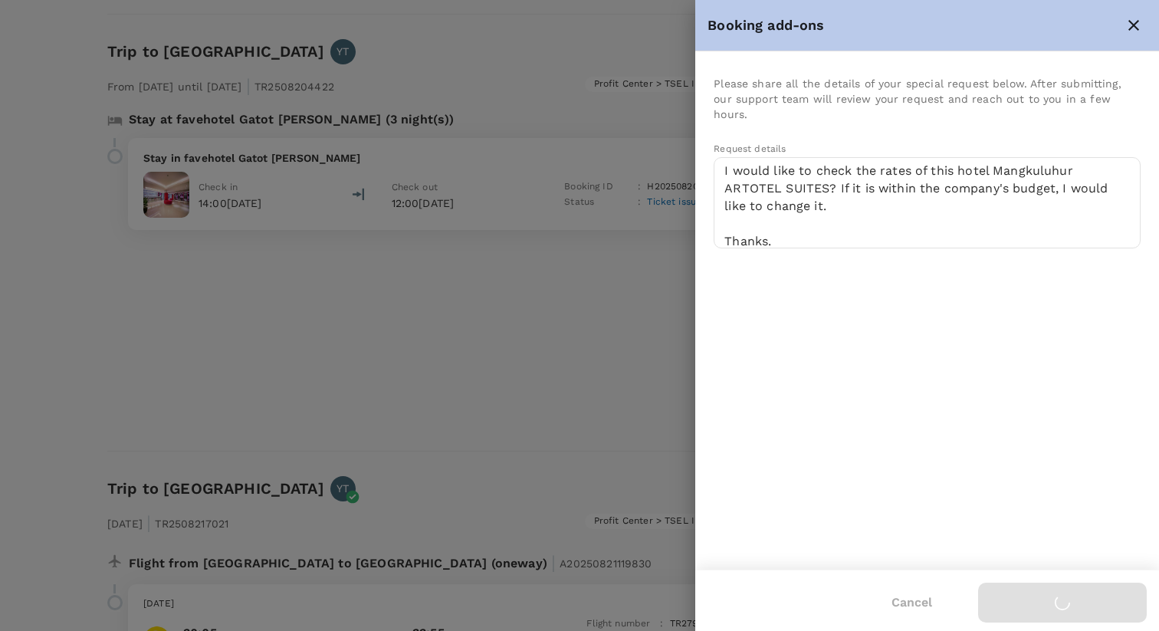
scroll to position [0, 0]
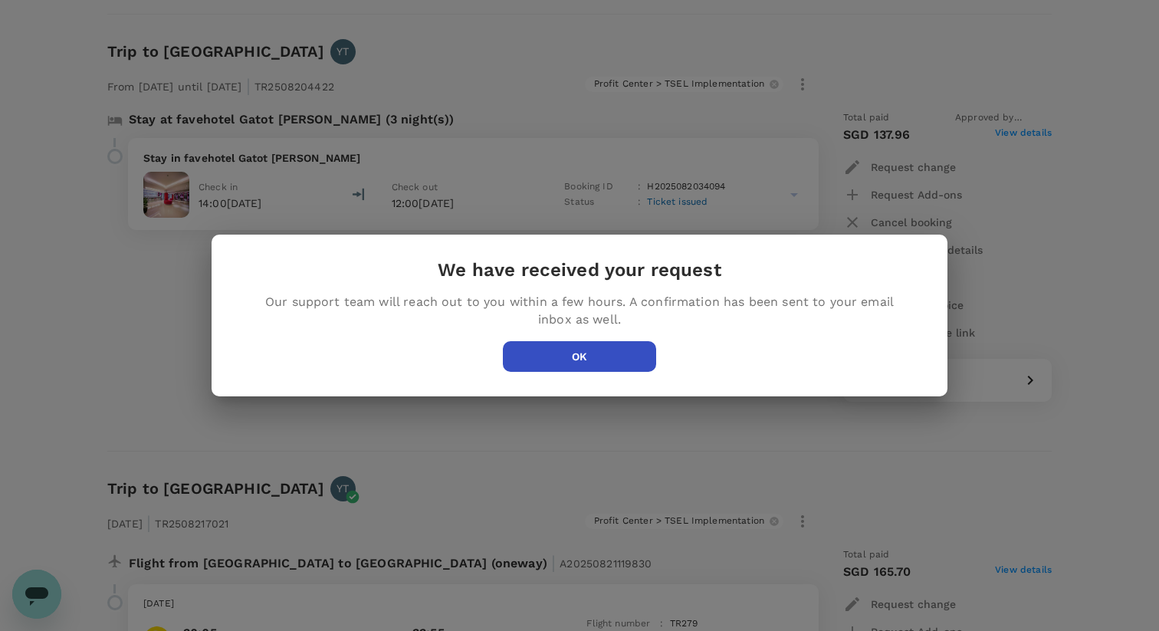
click at [547, 358] on button "OK" at bounding box center [579, 356] width 153 height 31
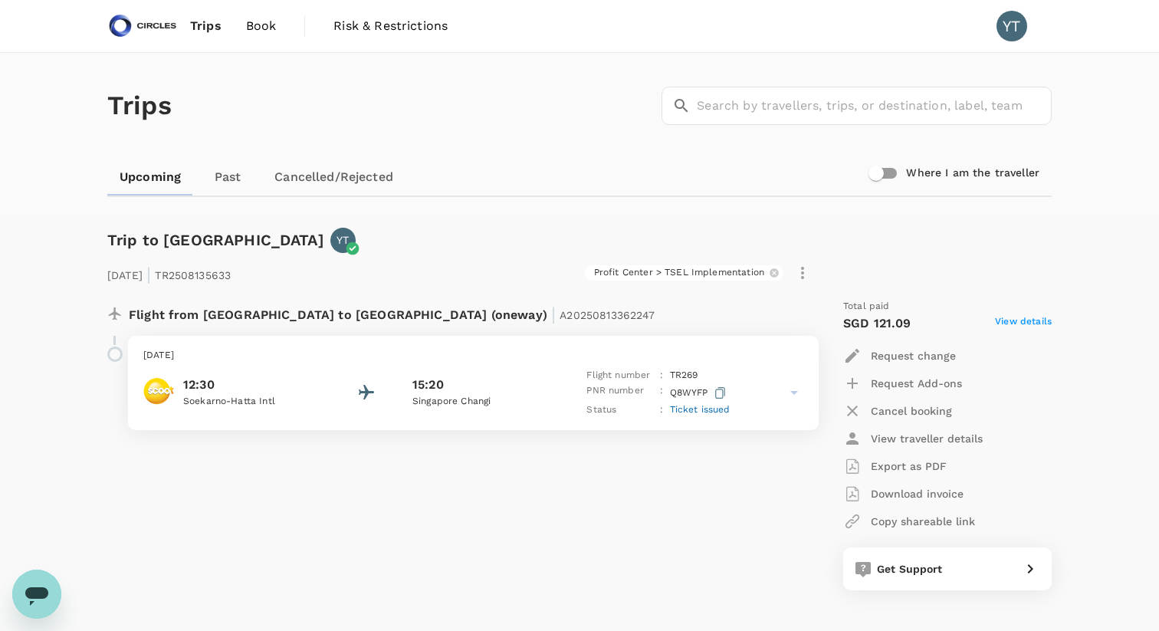
click at [264, 31] on span "Book" at bounding box center [261, 26] width 31 height 18
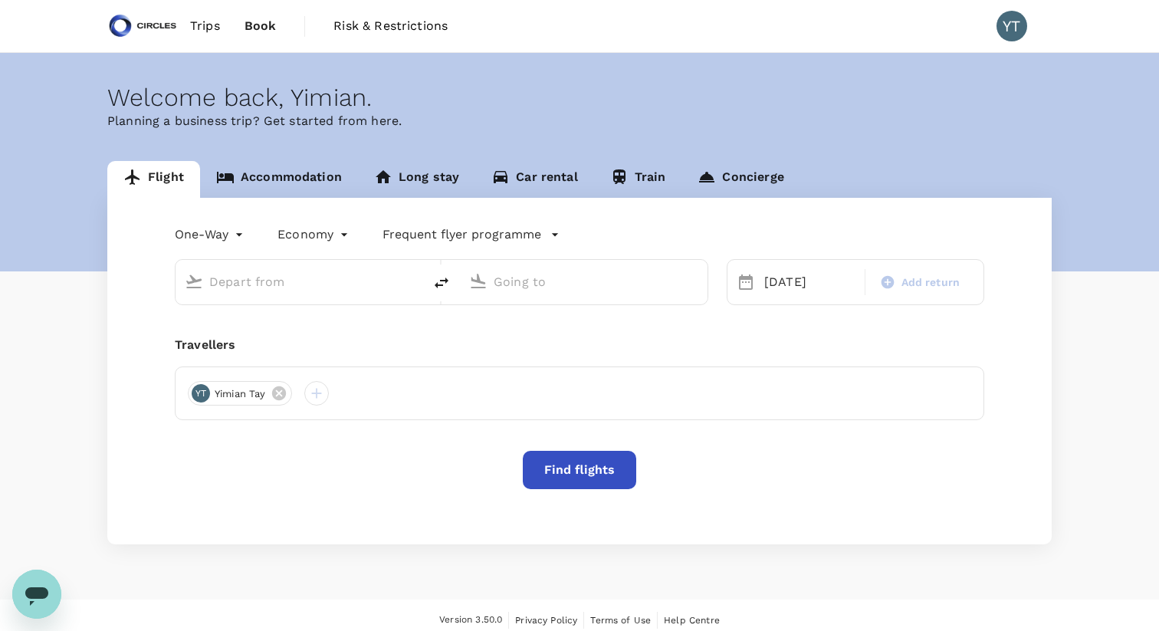
type input "Soekarno-Hatta Intl (CGK)"
type input "Singapore Changi (SIN)"
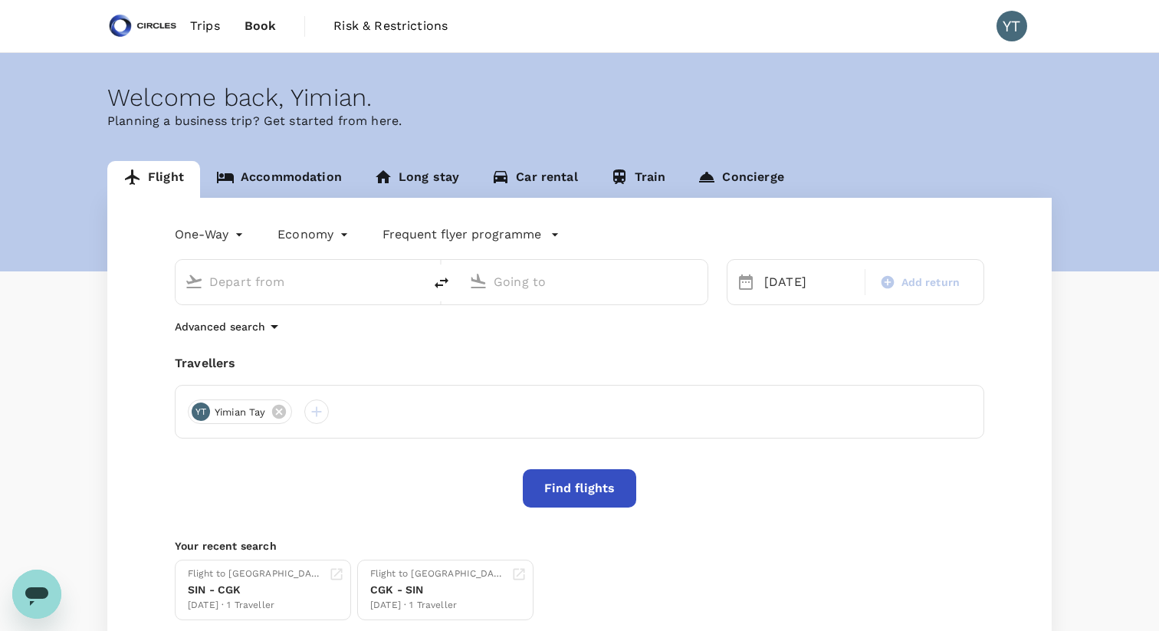
type input "Soekarno-Hatta Intl (CGK)"
type input "Singapore Changi (SIN)"
click at [283, 173] on link "Accommodation" at bounding box center [279, 179] width 158 height 37
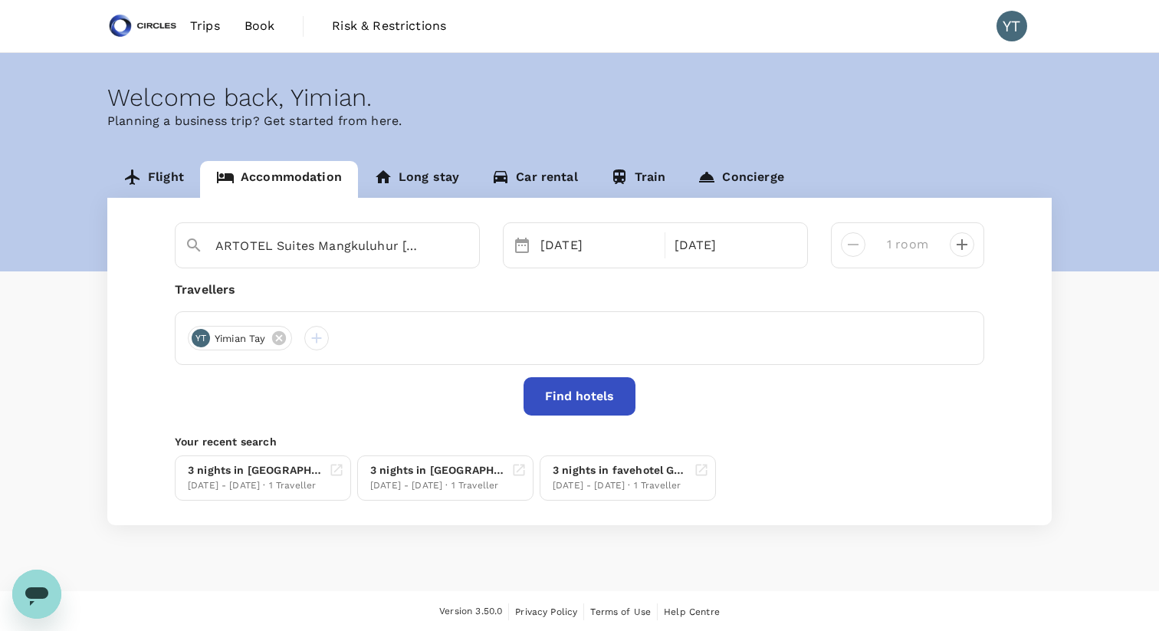
click at [580, 402] on button "Find hotels" at bounding box center [580, 396] width 112 height 38
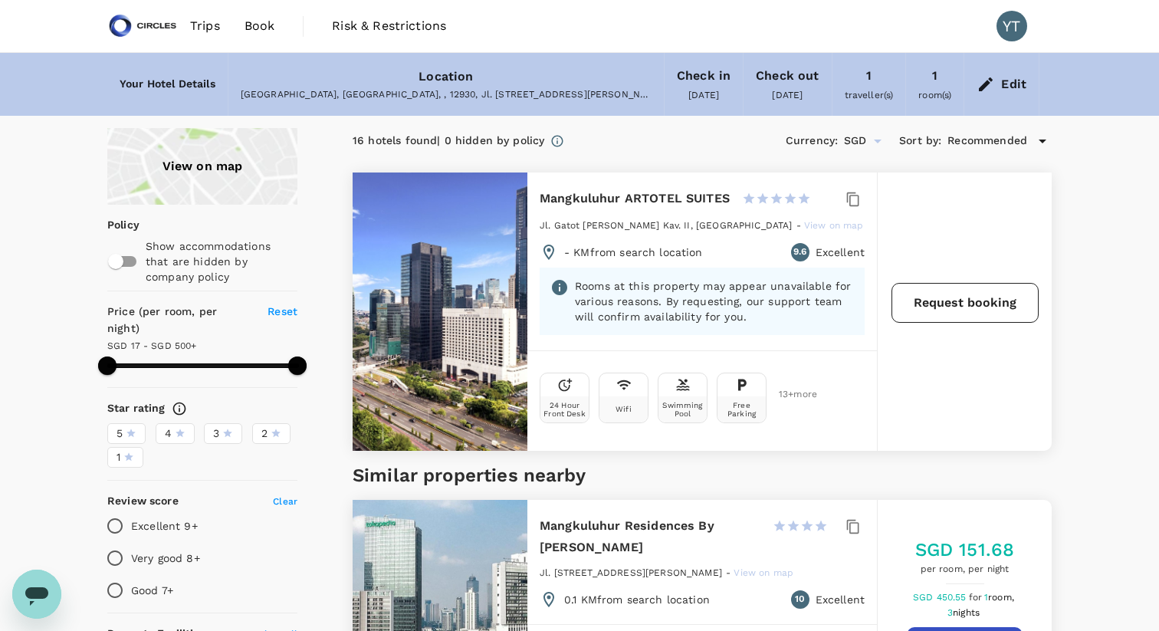
click at [963, 299] on button "Request booking" at bounding box center [965, 303] width 147 height 40
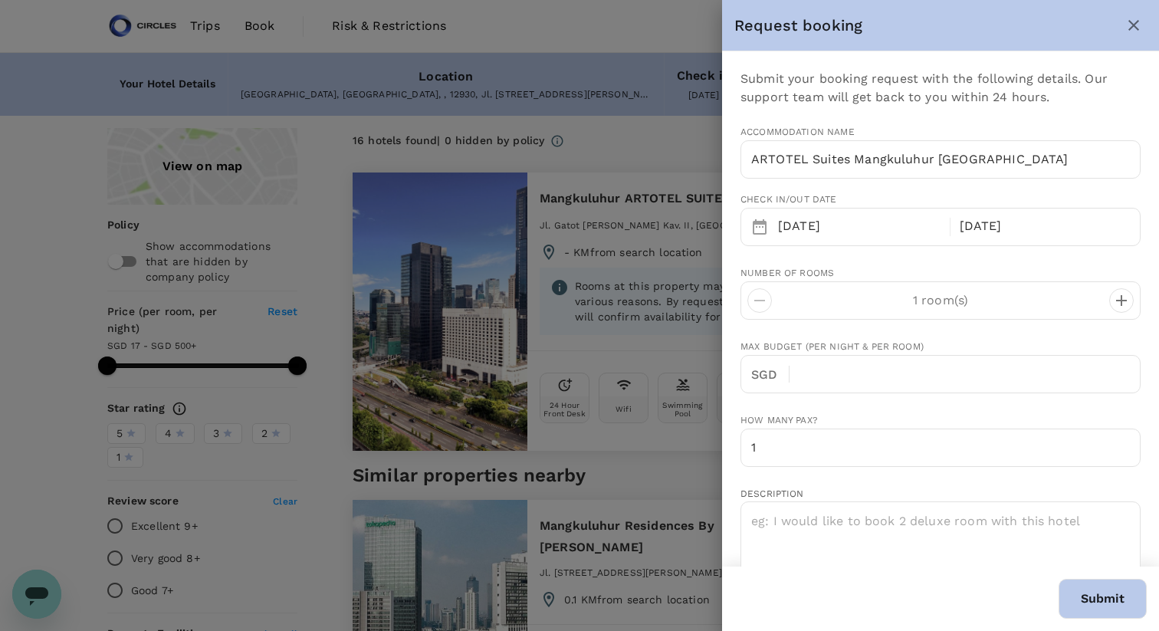
type input "65"
type input "94506020"
type input "[EMAIL_ADDRESS][DOMAIN_NAME]"
click at [552, 396] on div at bounding box center [579, 315] width 1159 height 631
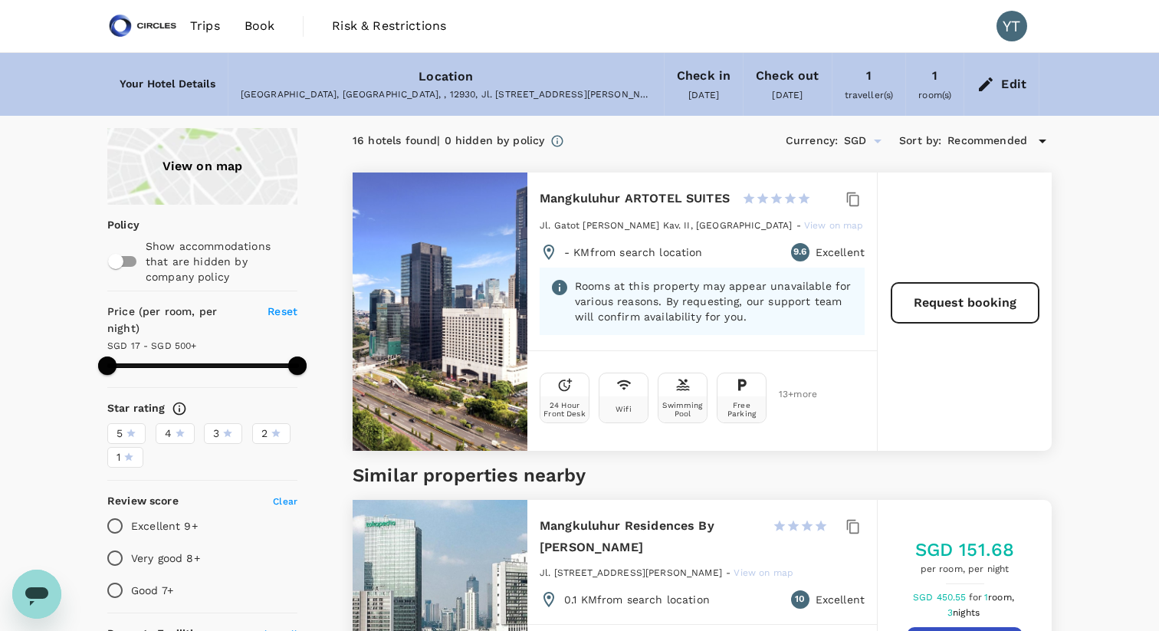
click at [481, 329] on div at bounding box center [440, 311] width 175 height 278
type input "499.73"
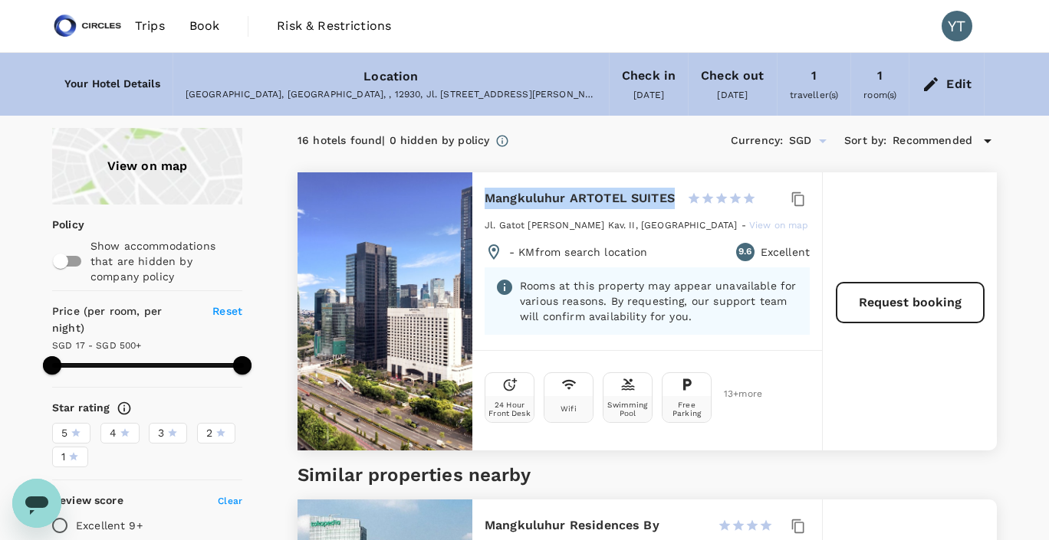
drag, startPoint x: 488, startPoint y: 198, endPoint x: 674, endPoint y: 195, distance: 186.3
click at [674, 195] on div "Mangkuluhur ARTOTEL SUITES 1 Star 2 Stars 3 Stars 4 Stars 5 Stars" at bounding box center [619, 198] width 271 height 21
copy h6 "Mangkuluhur ARTOTEL SUITES"
click at [953, 83] on div "Edit" at bounding box center [958, 84] width 25 height 21
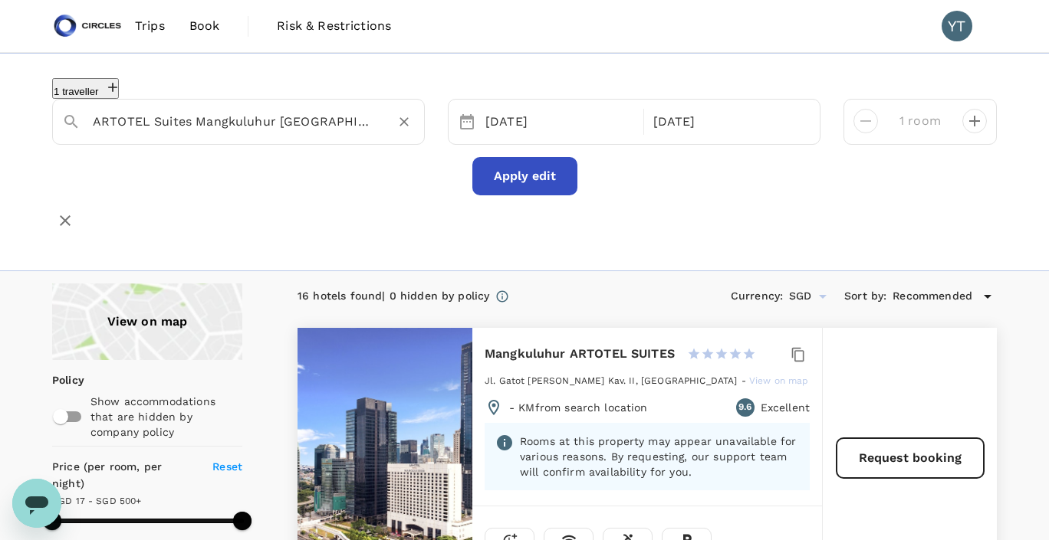
click at [308, 111] on input "ARTOTEL Suites Mangkuluhur [GEOGRAPHIC_DATA]" at bounding box center [232, 122] width 279 height 24
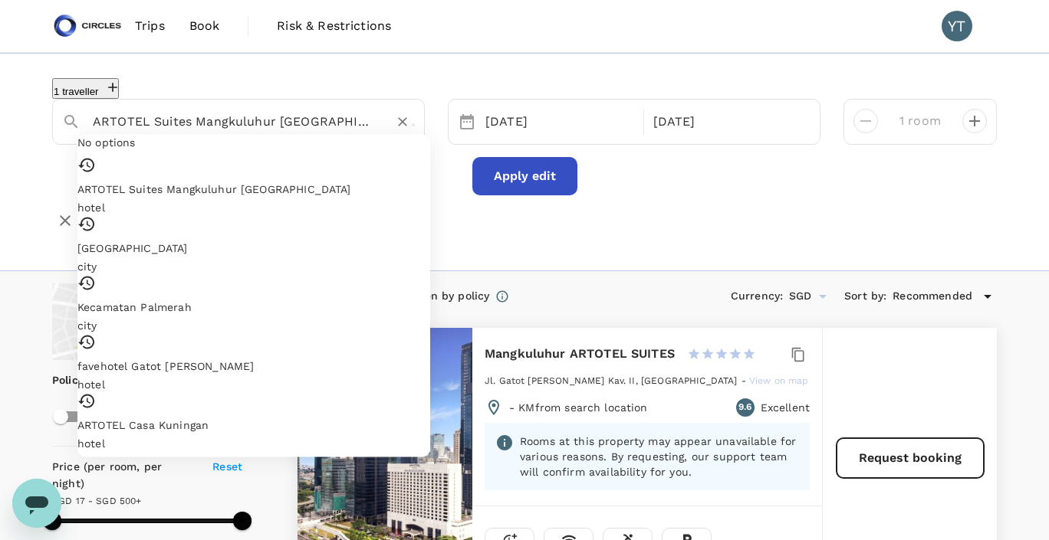
click at [308, 111] on input "ARTOTEL Suites Mangkuluhur [GEOGRAPHIC_DATA]" at bounding box center [232, 122] width 279 height 24
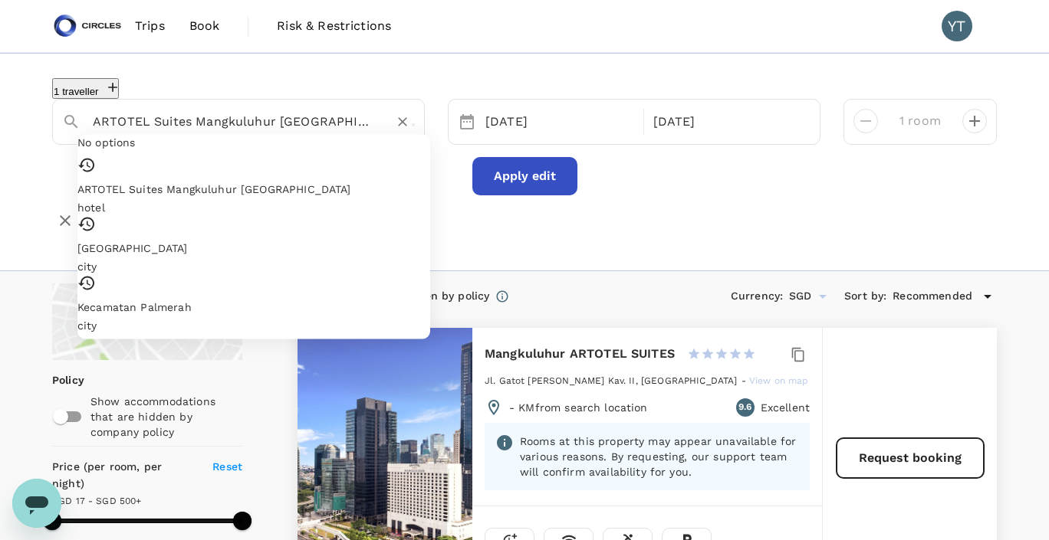
paste input "ryaduta Suites Semanggi"
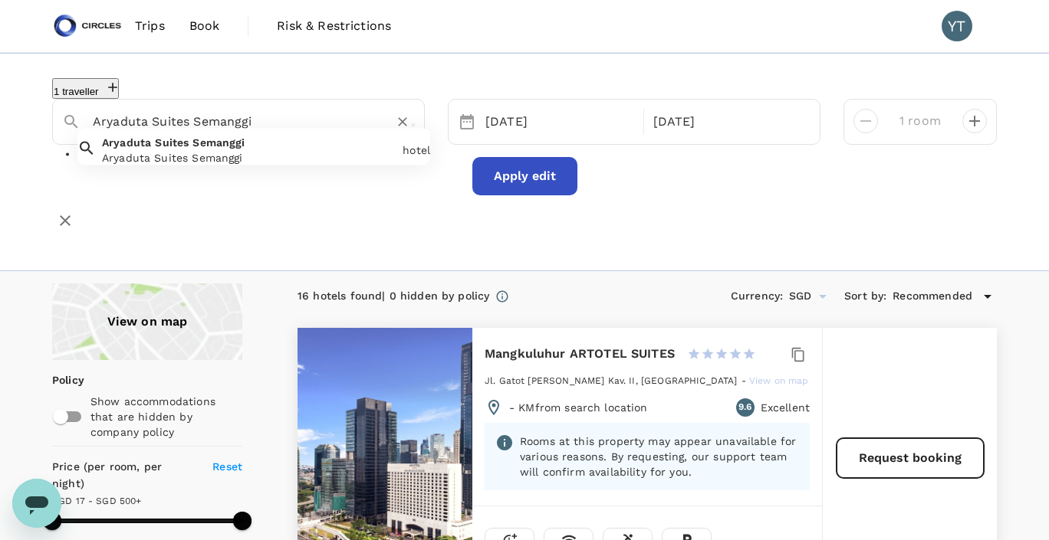
click at [275, 154] on div "Aryaduta Suites Semanggi Aryaduta Suites Semanggi" at bounding box center [246, 147] width 300 height 37
type input "Aryaduta Suites Semanggi"
click at [515, 177] on button "Apply edit" at bounding box center [524, 176] width 105 height 38
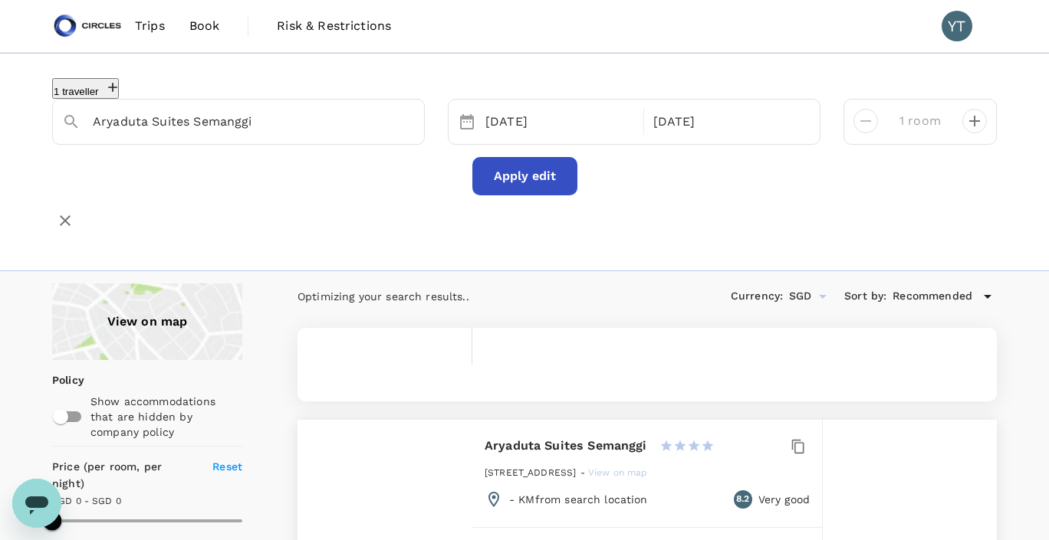
type input "499.73"
